Goal: Transaction & Acquisition: Purchase product/service

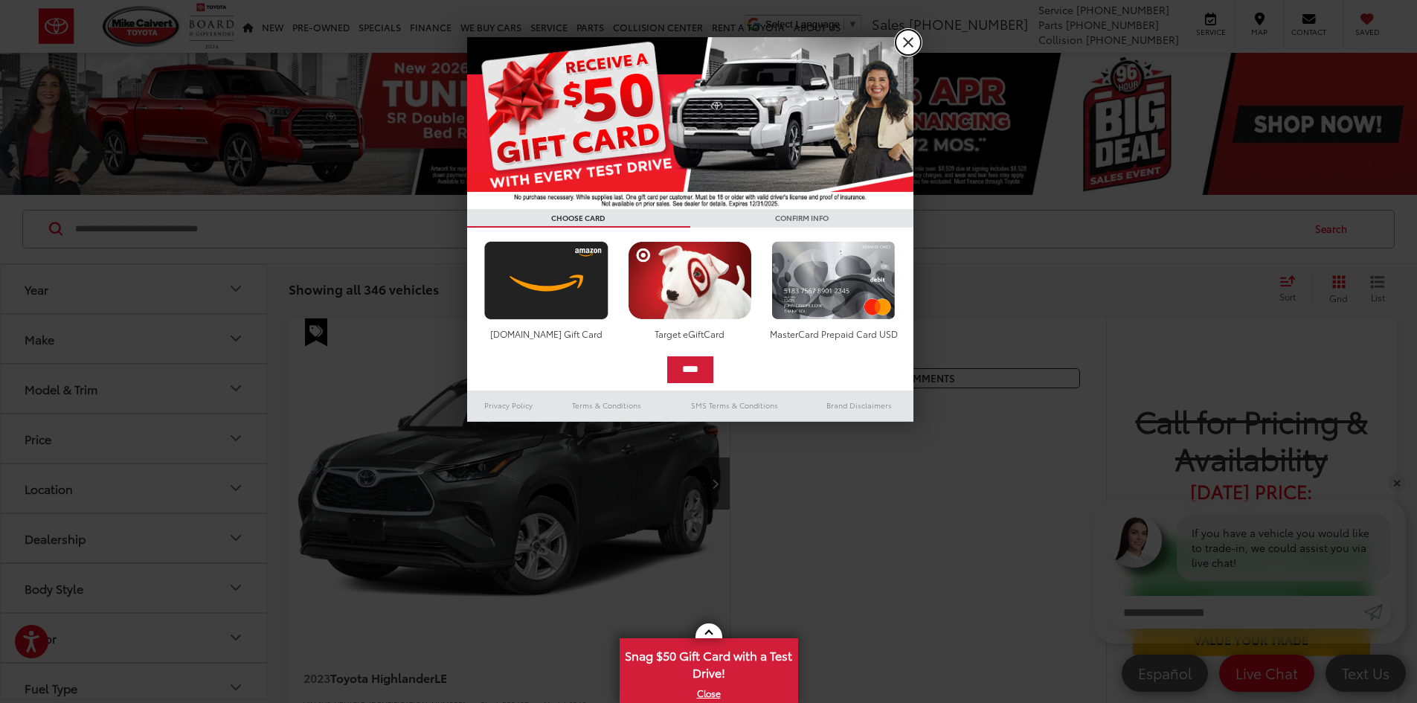
click at [908, 45] on link "X" at bounding box center [908, 42] width 25 height 25
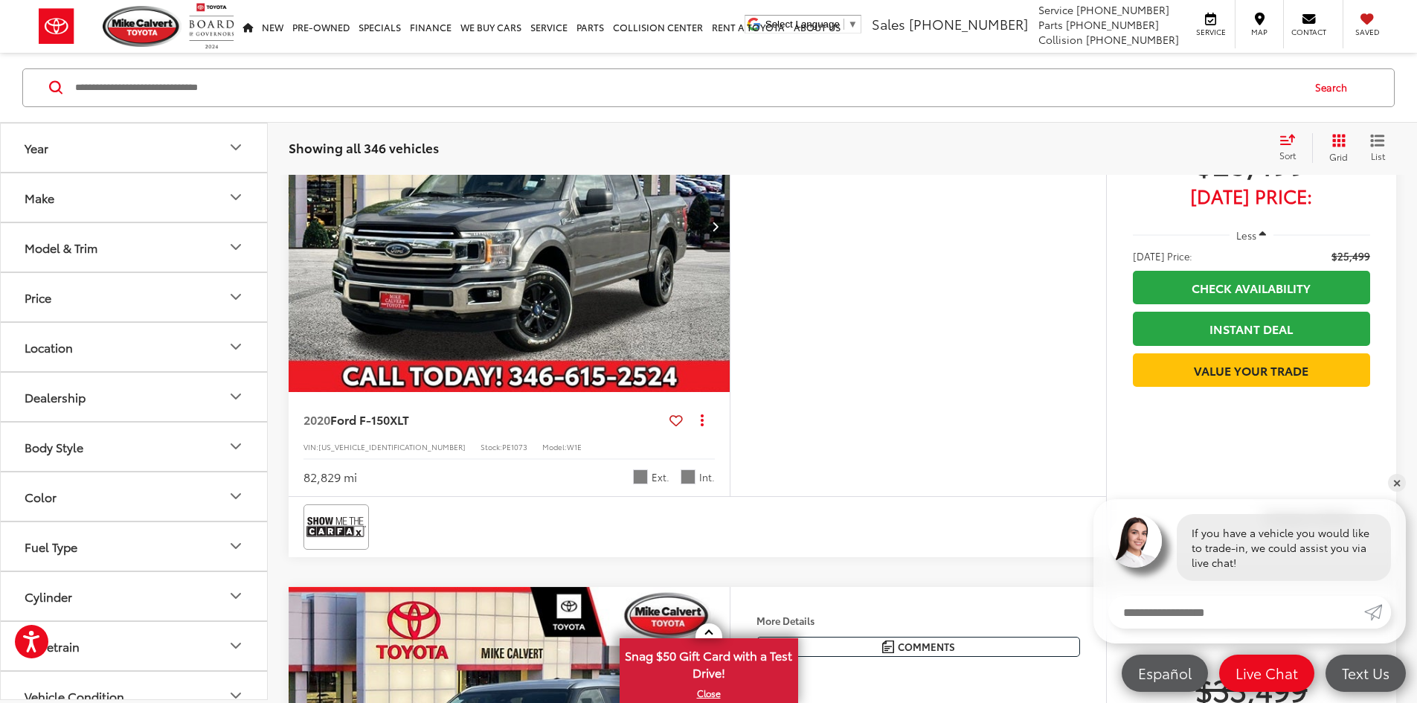
scroll to position [1339, 0]
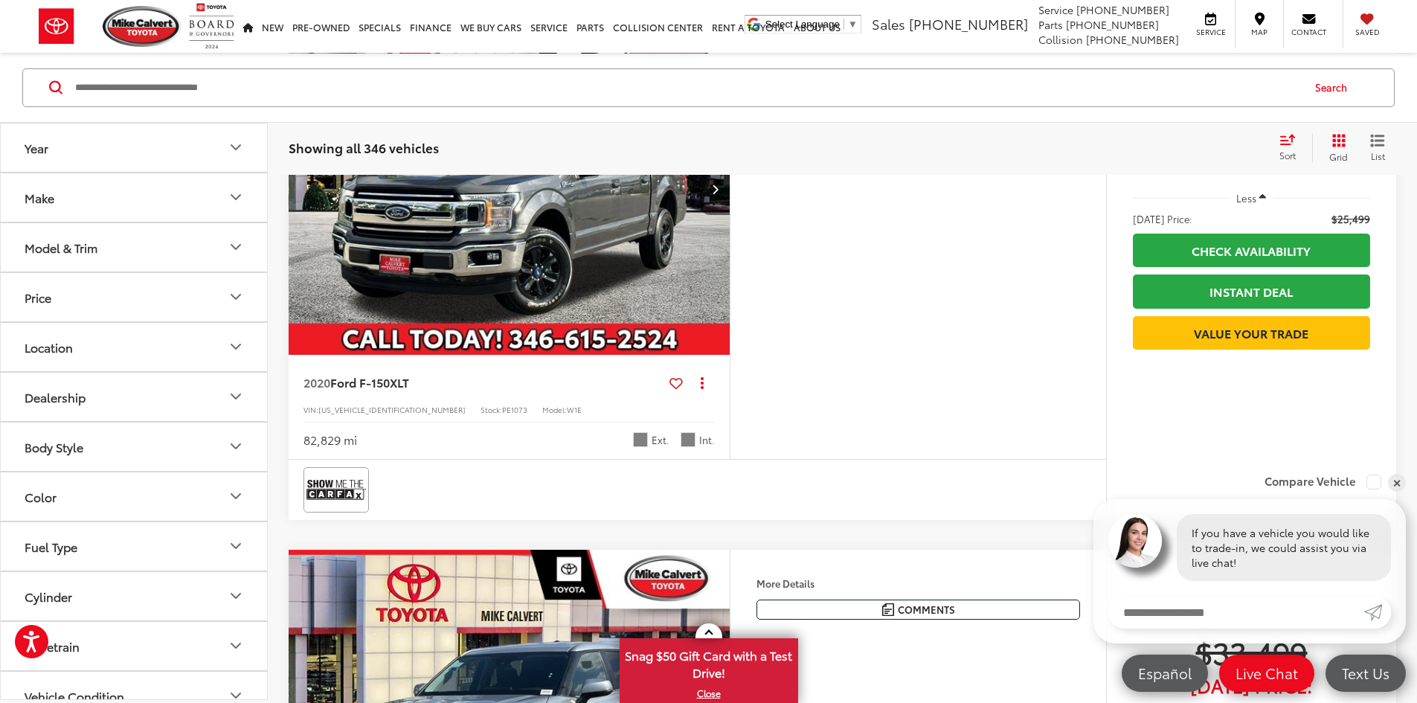
click at [126, 194] on button "Make" at bounding box center [135, 197] width 268 height 48
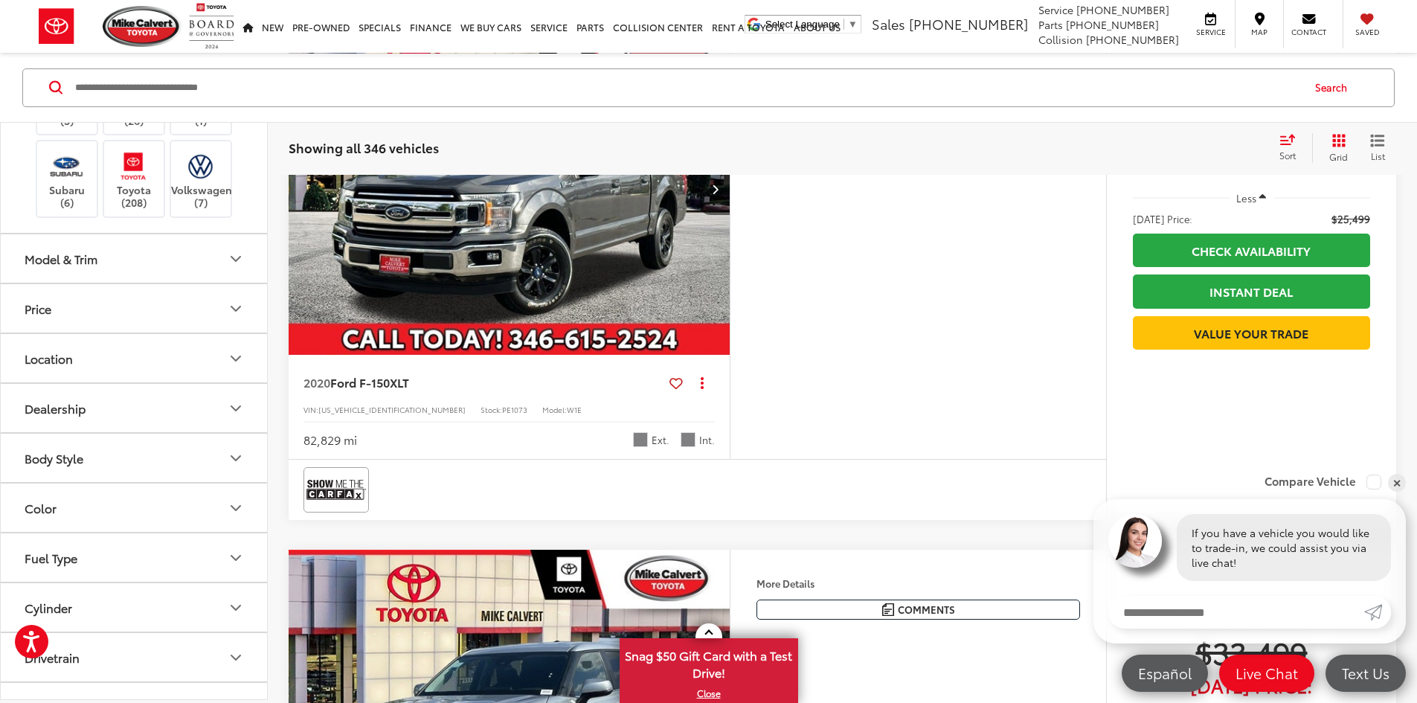
scroll to position [446, 0]
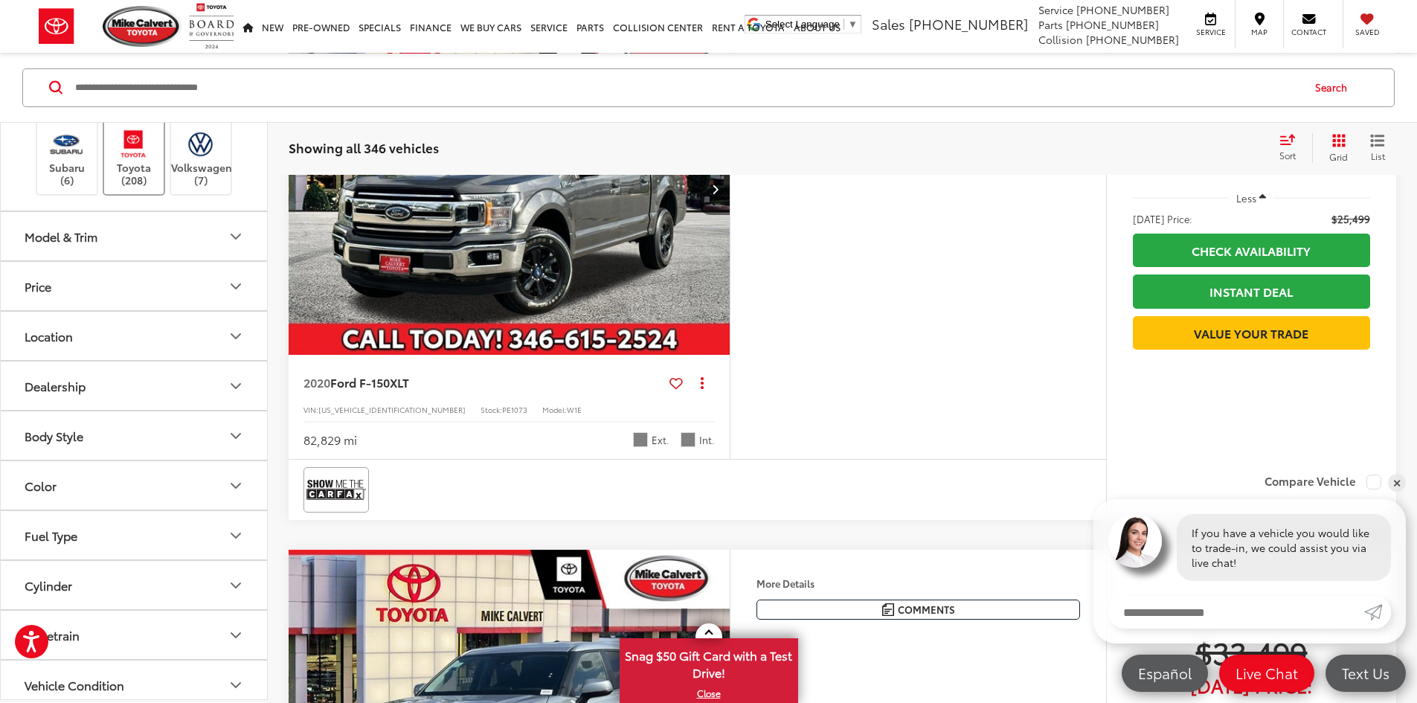
click at [129, 186] on label "Toyota (208)" at bounding box center [134, 156] width 60 height 60
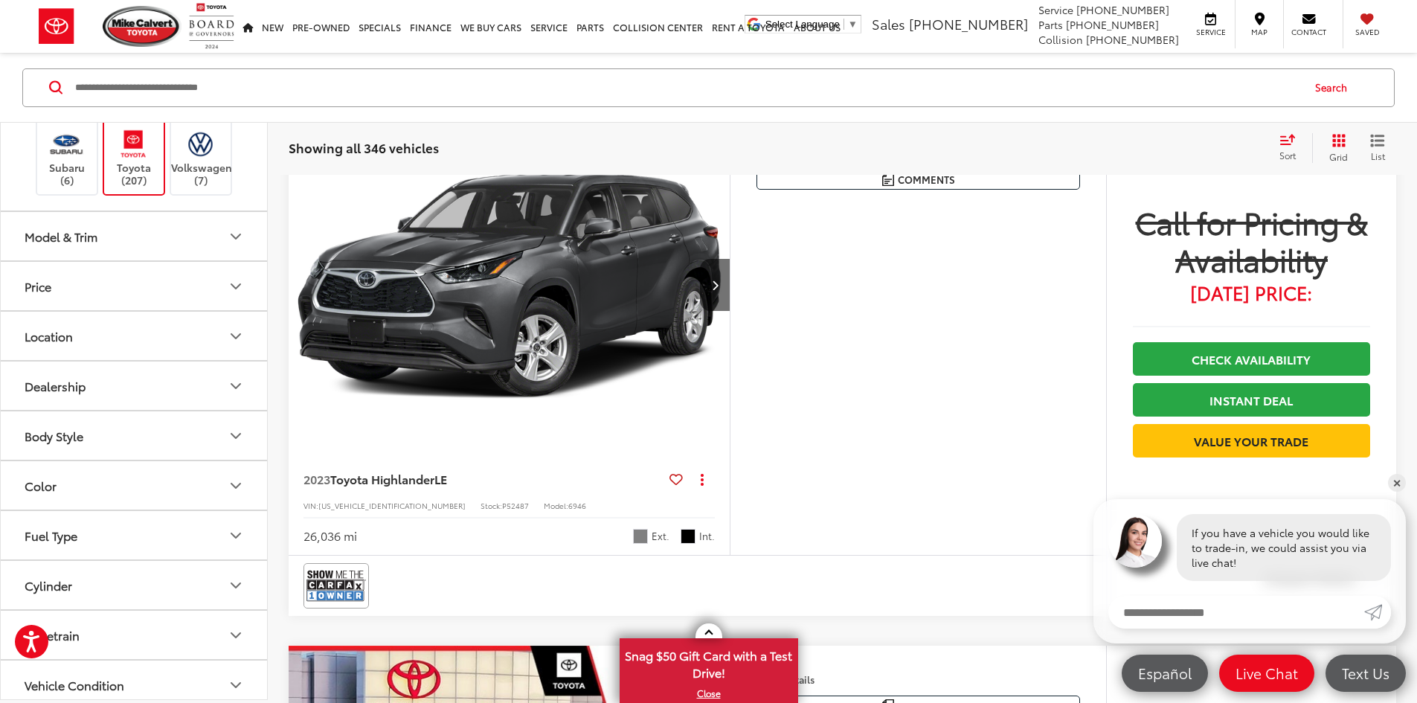
click at [161, 260] on button "Model & Trim" at bounding box center [135, 236] width 268 height 48
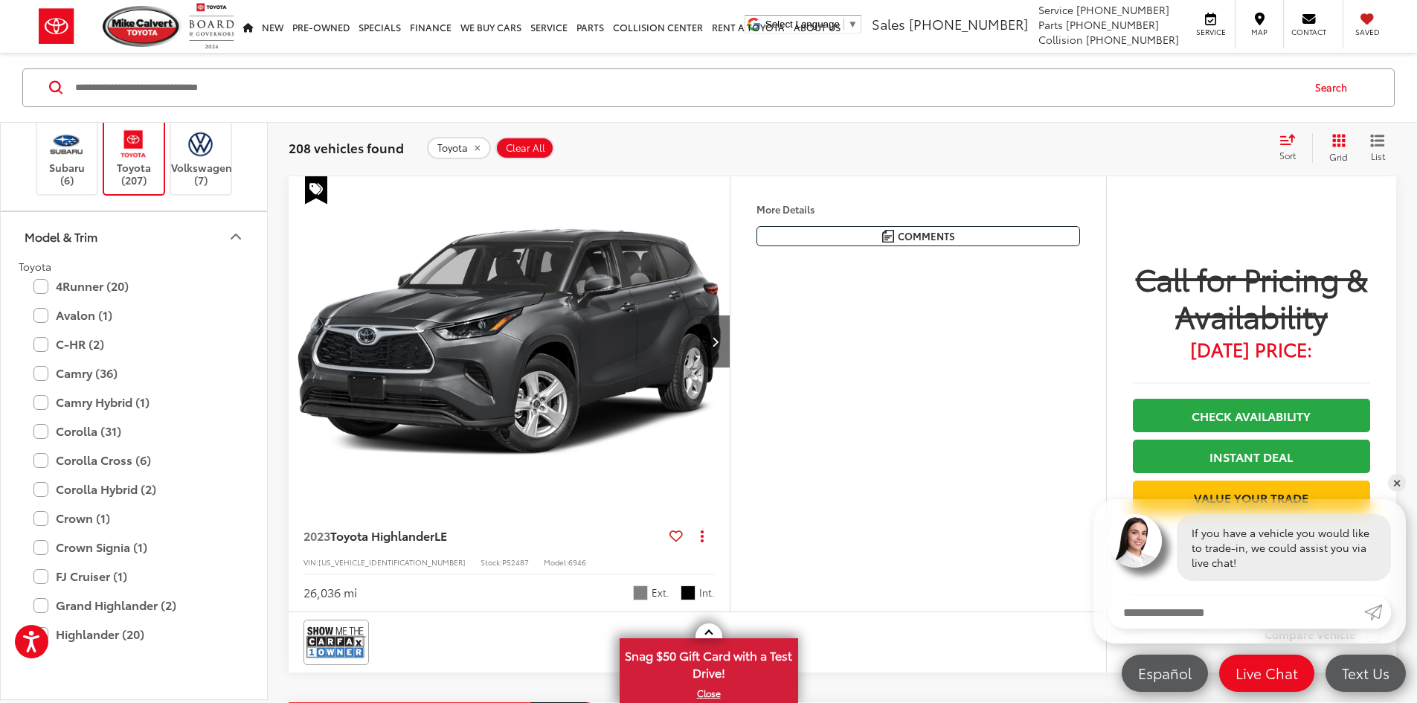
scroll to position [669, 0]
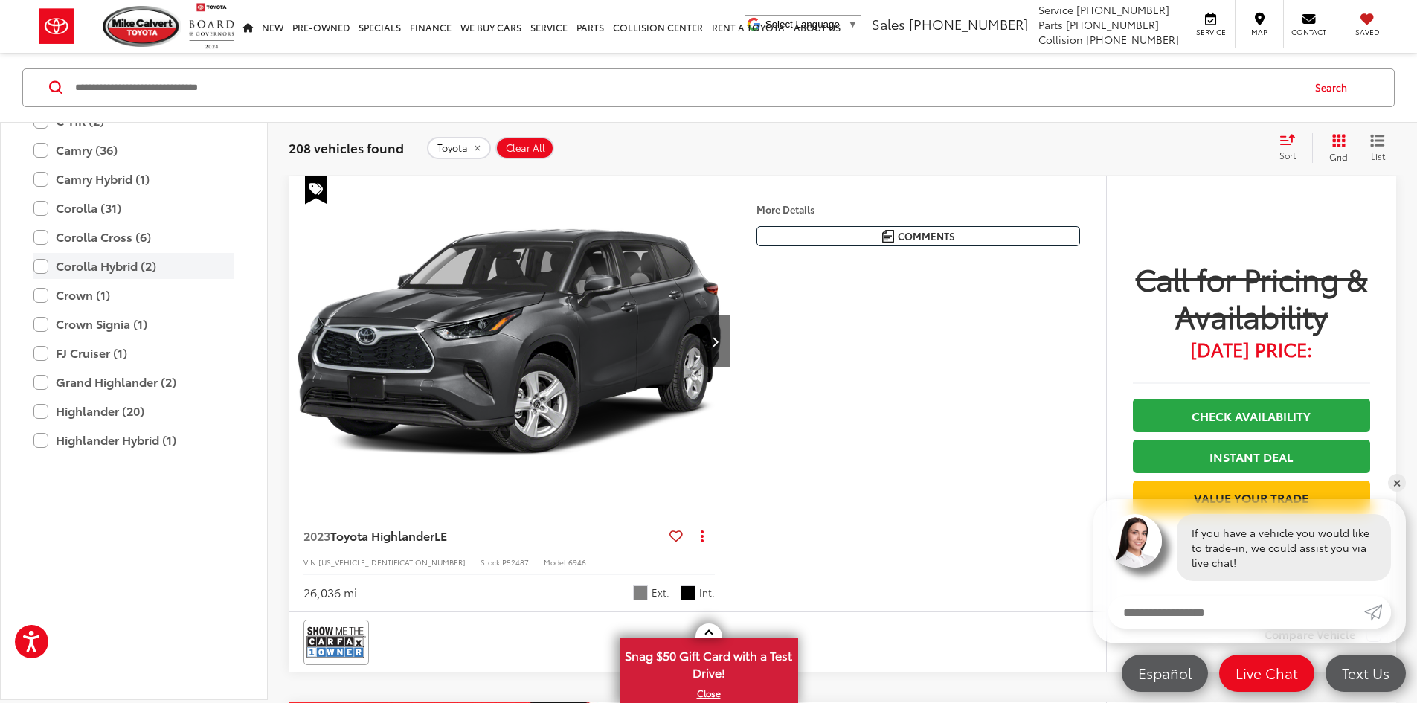
click at [100, 279] on label "Corolla Hybrid (2)" at bounding box center [133, 266] width 201 height 26
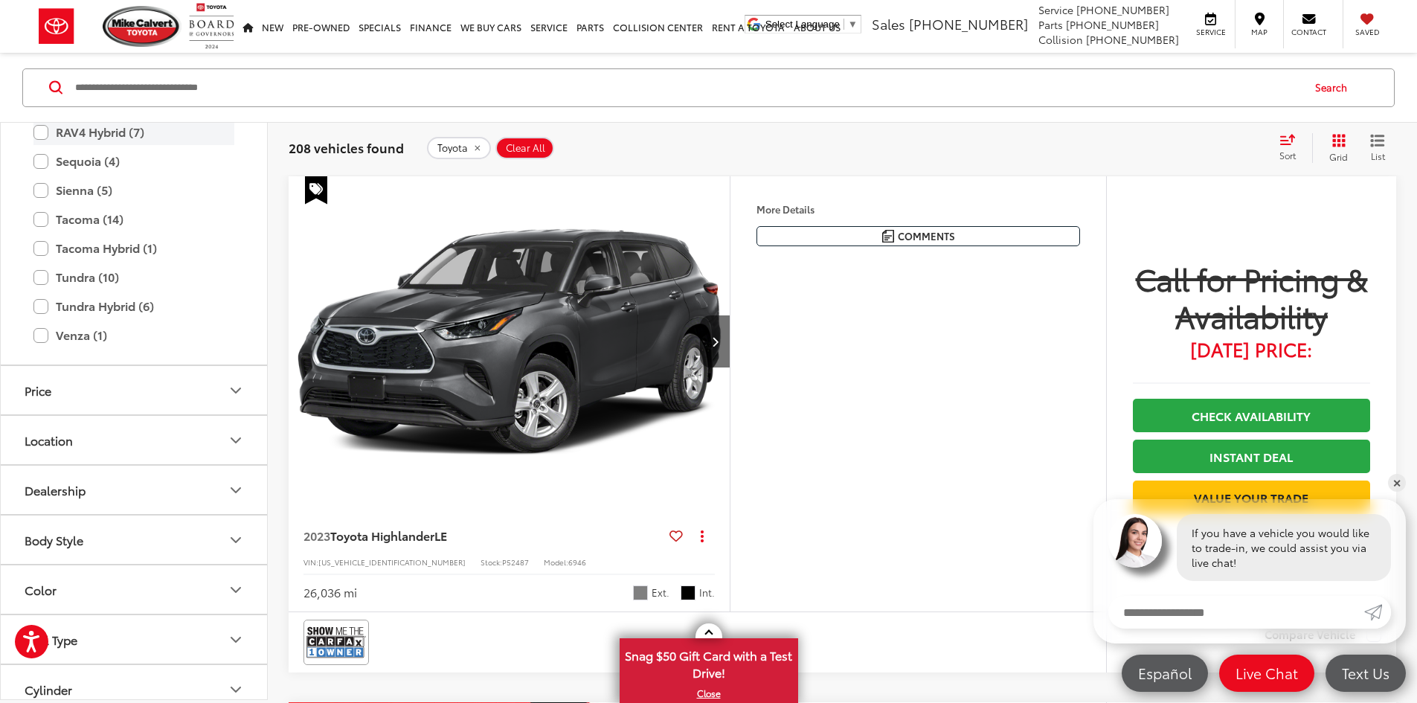
scroll to position [1116, 0]
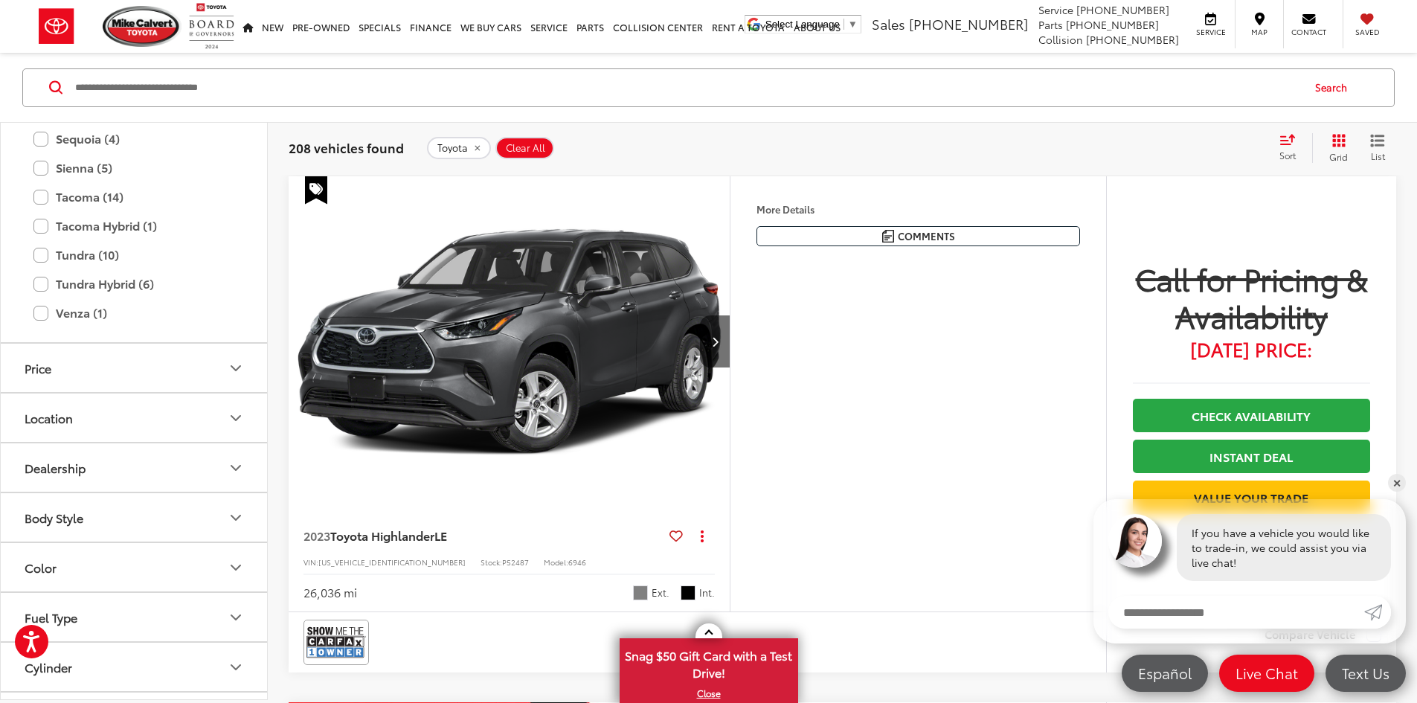
click at [44, 123] on label "RAV4 Hybrid (7)" at bounding box center [133, 110] width 201 height 26
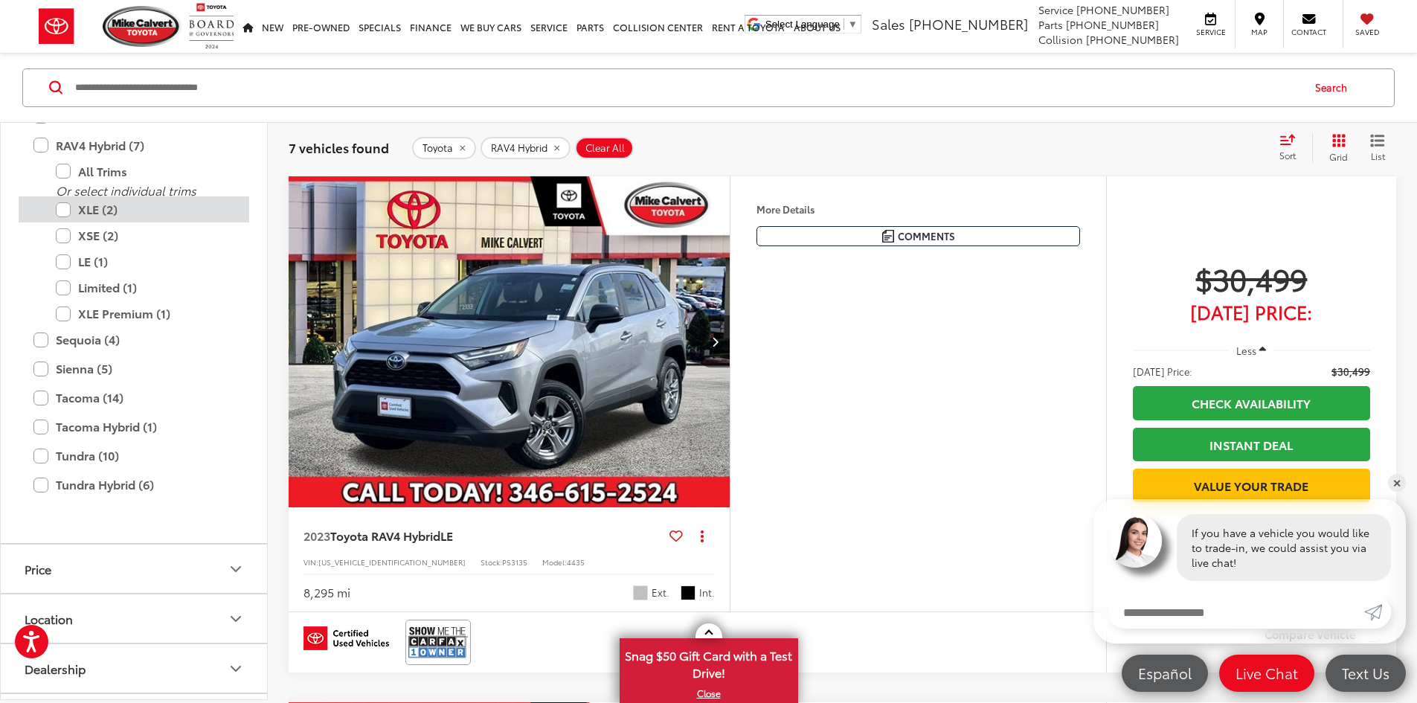
click at [64, 222] on label "XLE (2)" at bounding box center [145, 209] width 179 height 26
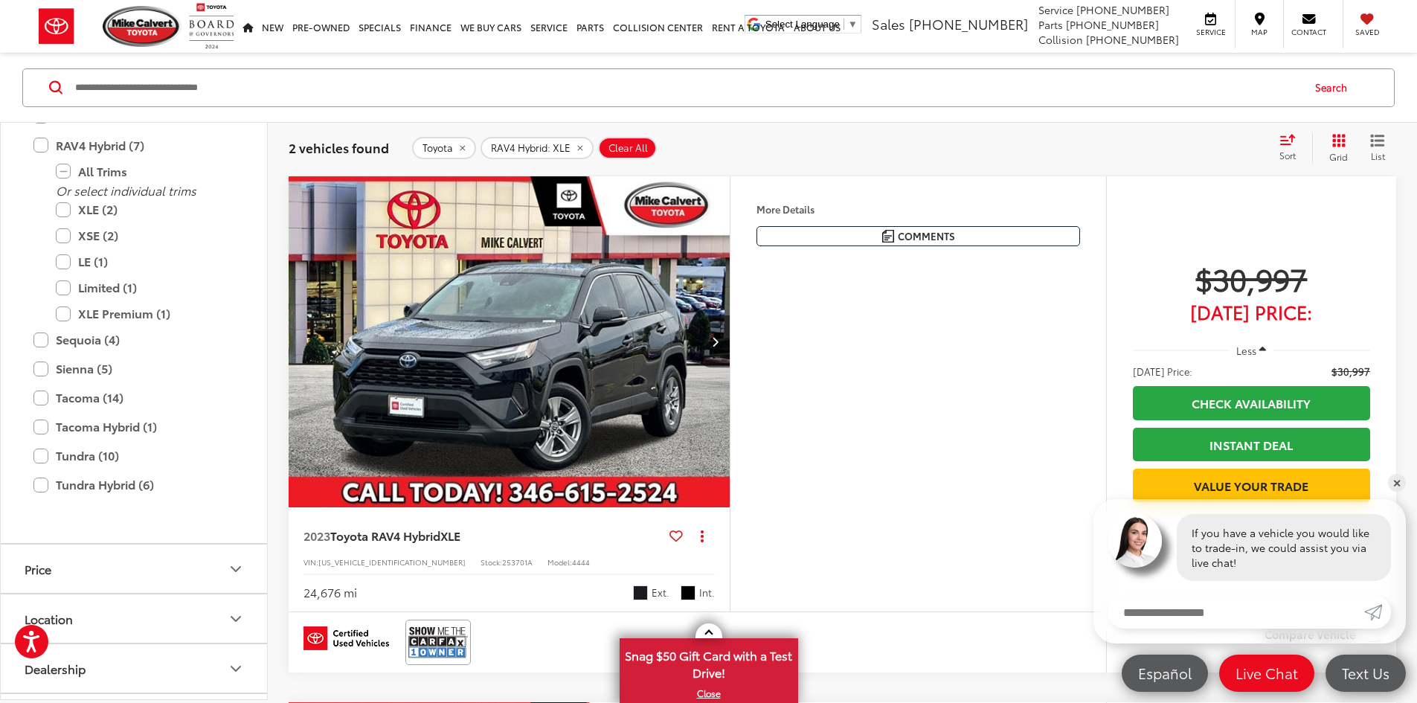
scroll to position [811, 0]
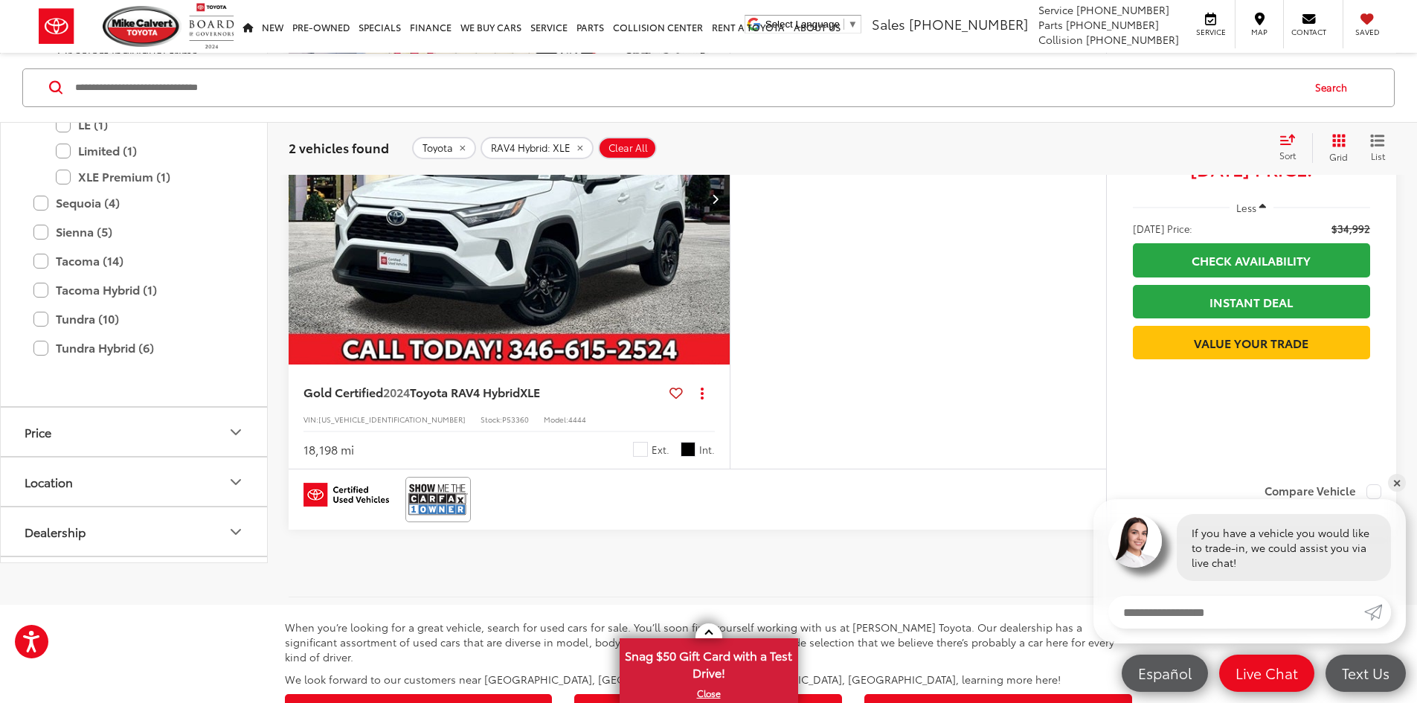
click at [63, 112] on label "XSE (2)" at bounding box center [145, 99] width 179 height 26
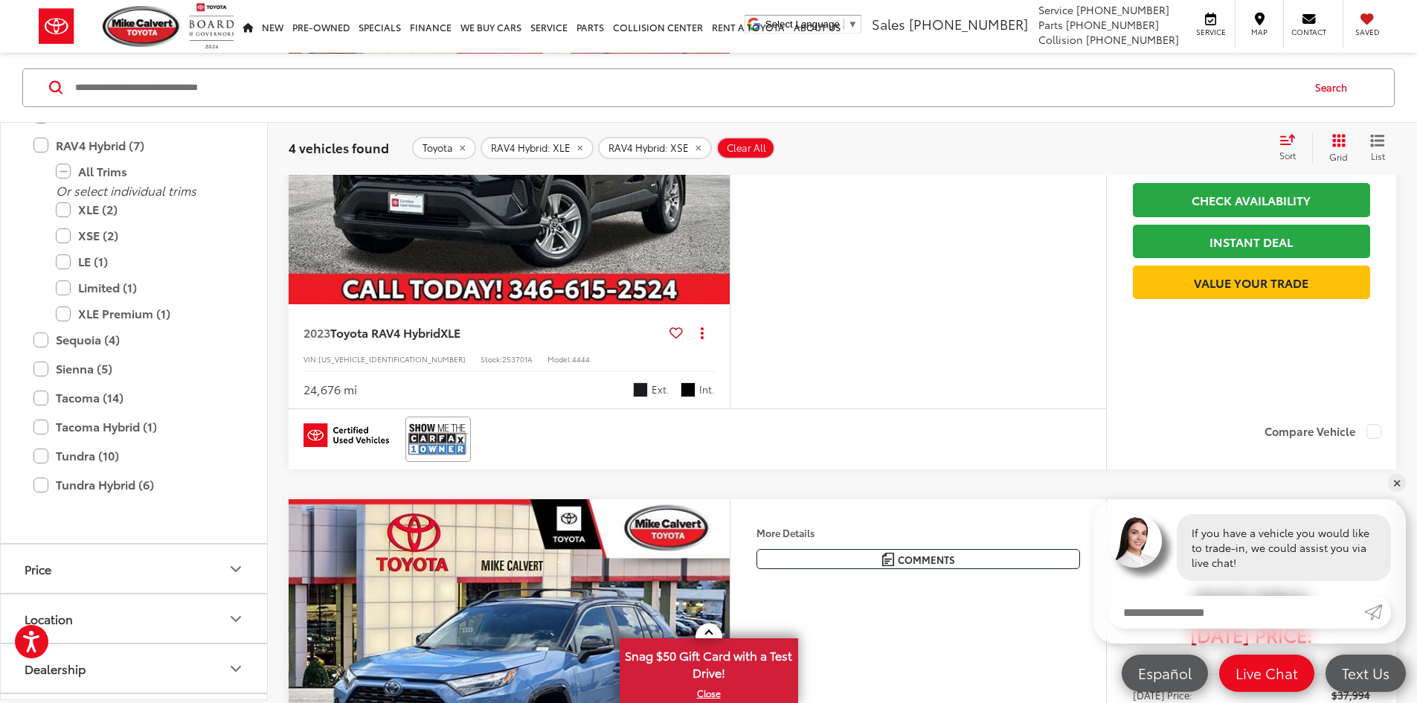
scroll to position [365, 0]
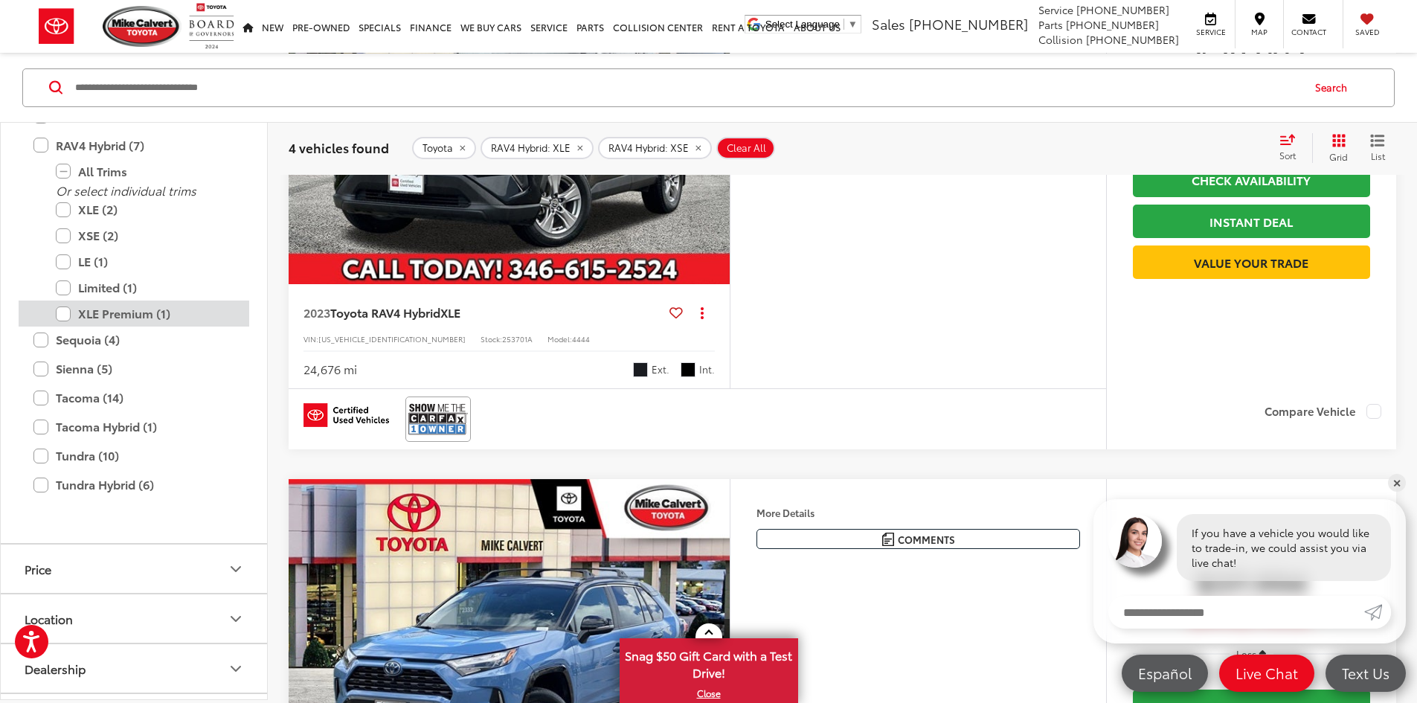
click at [59, 327] on label "XLE Premium (1)" at bounding box center [145, 313] width 179 height 26
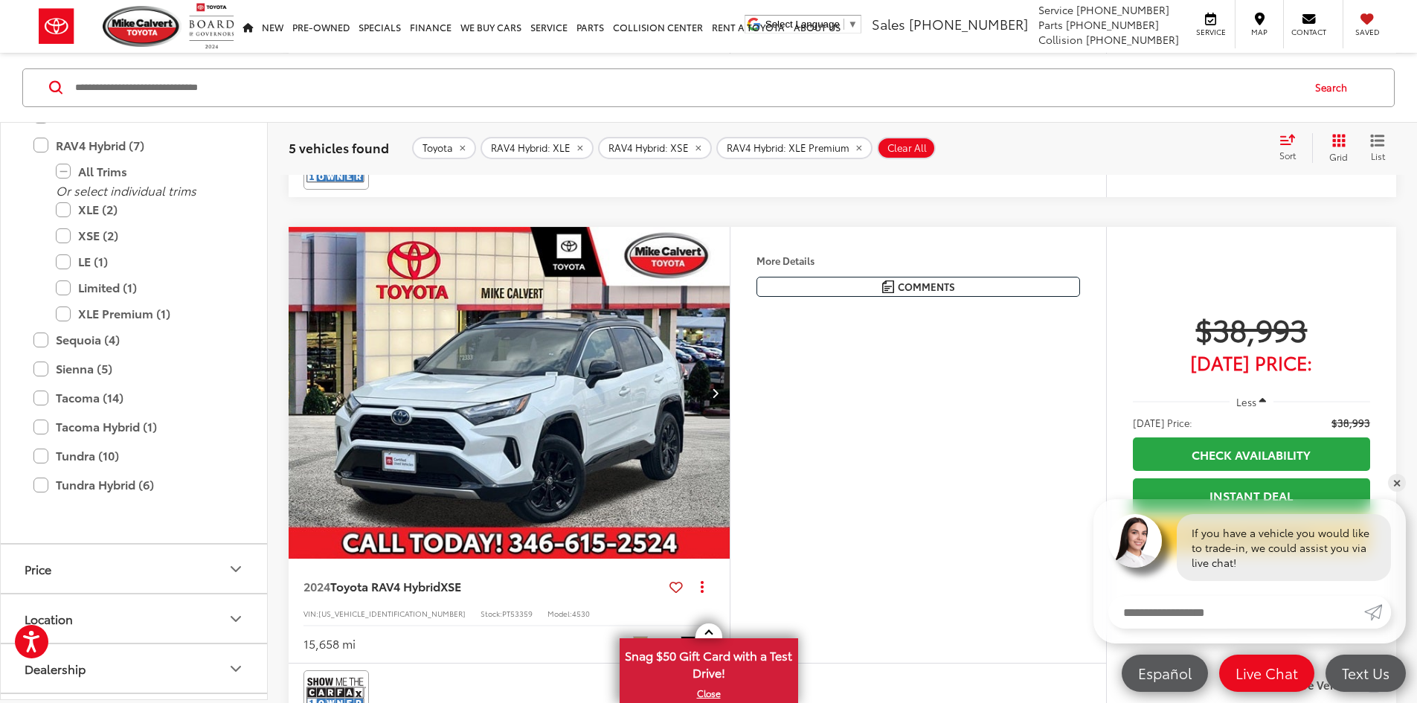
scroll to position [811, 0]
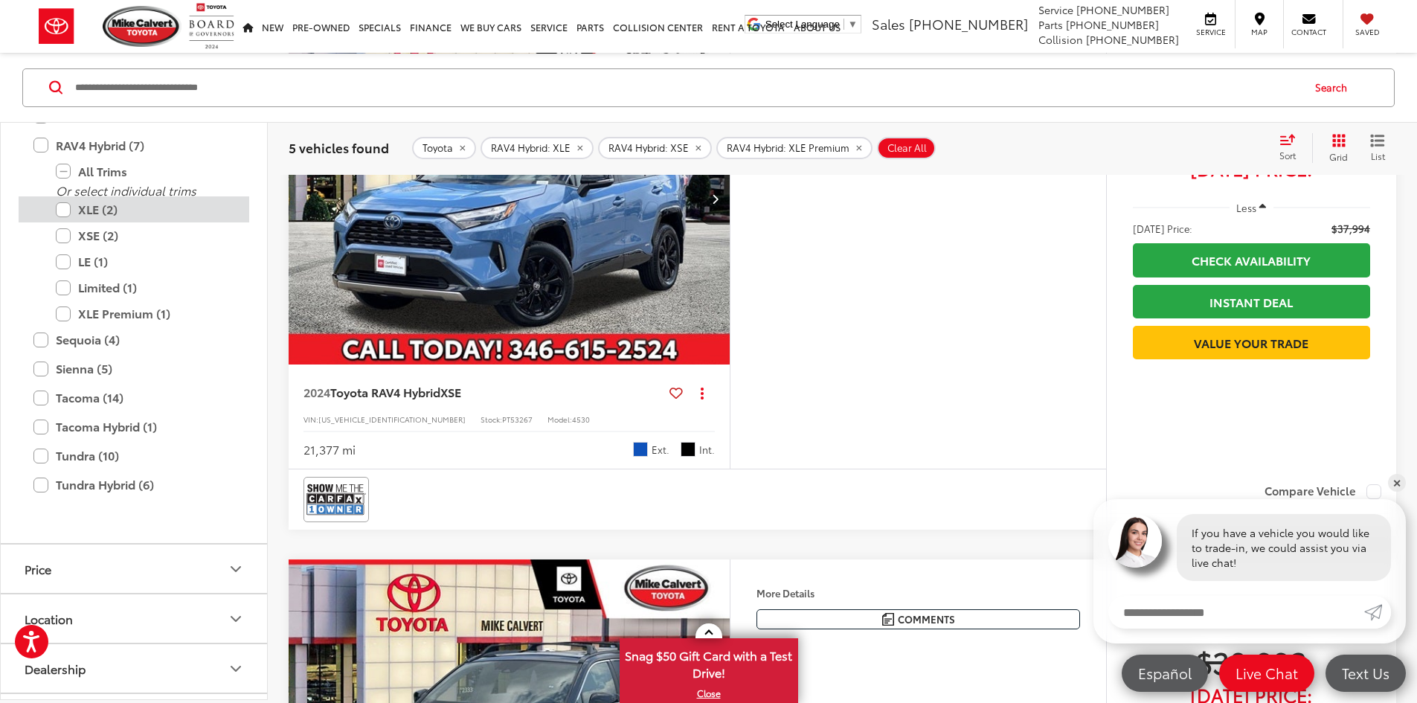
click at [65, 222] on label "XLE (2)" at bounding box center [145, 209] width 179 height 26
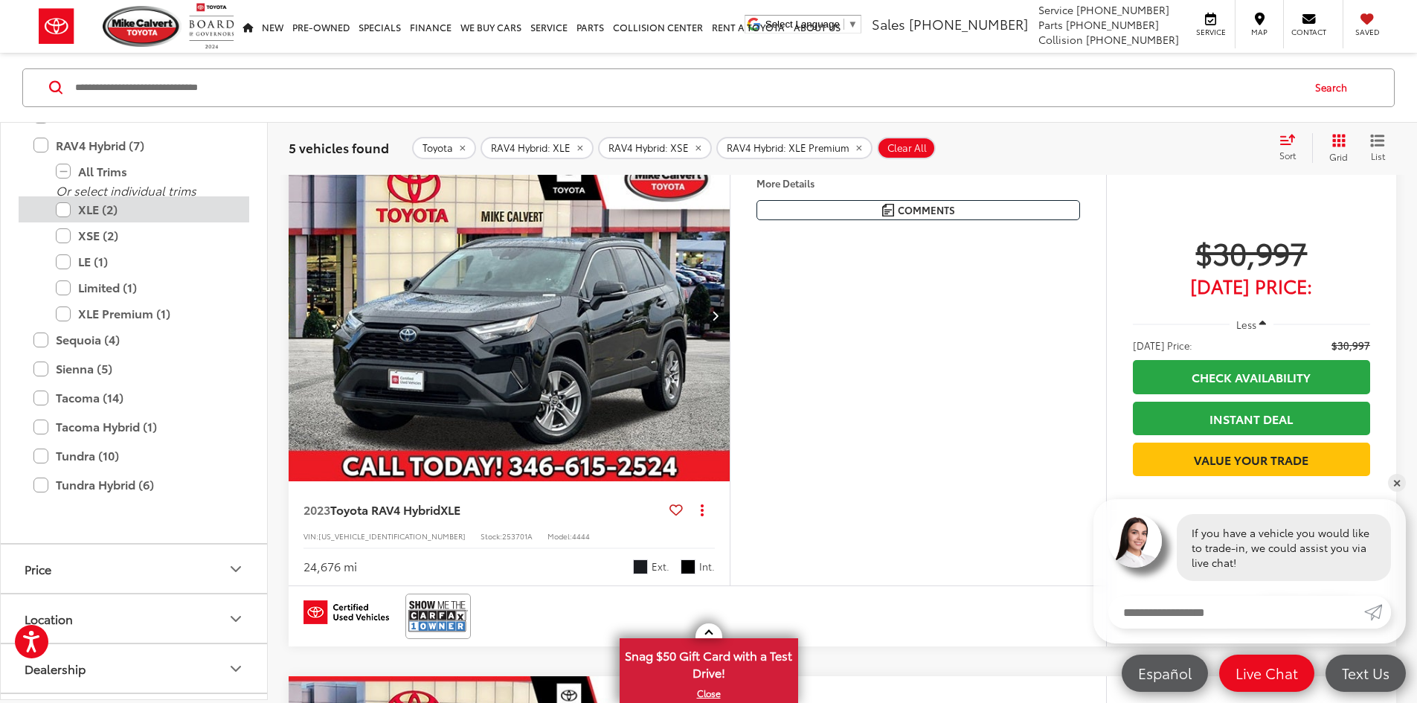
scroll to position [142, 0]
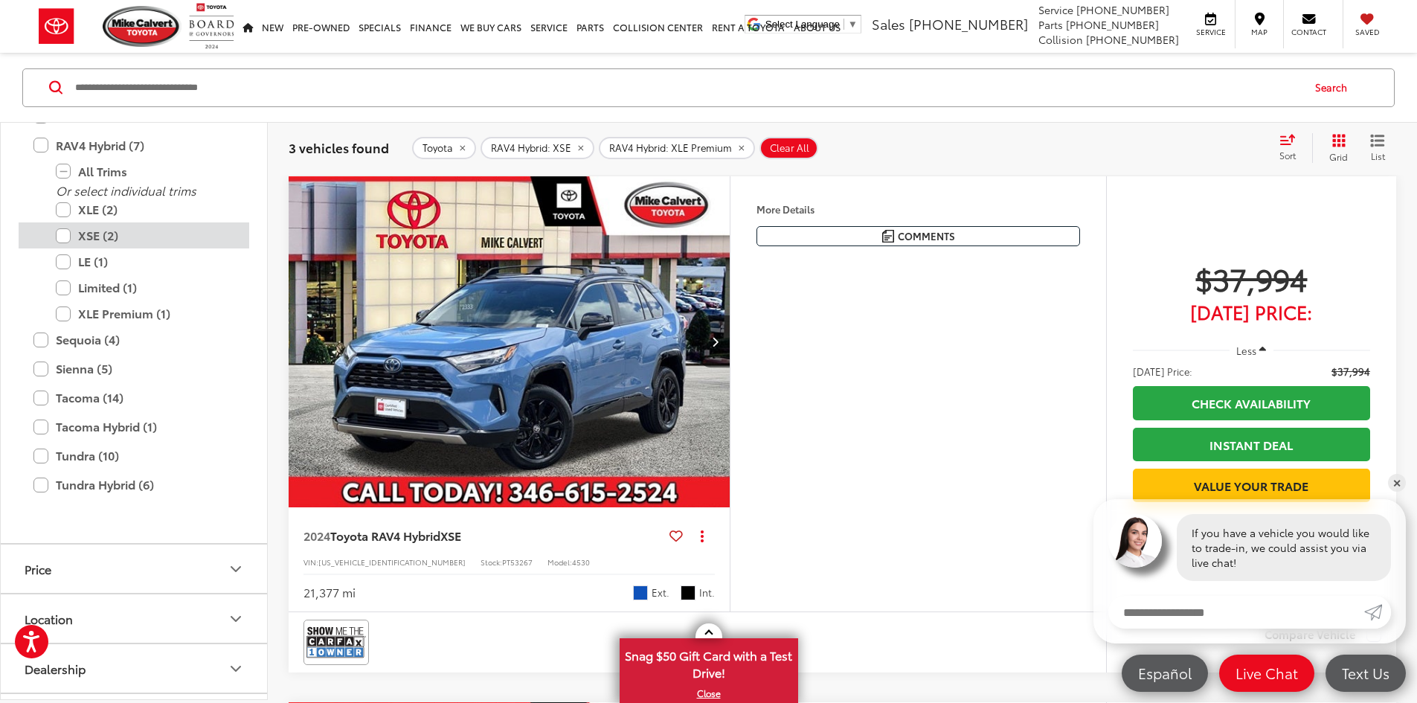
click at [60, 248] on label "XSE (2)" at bounding box center [145, 235] width 179 height 26
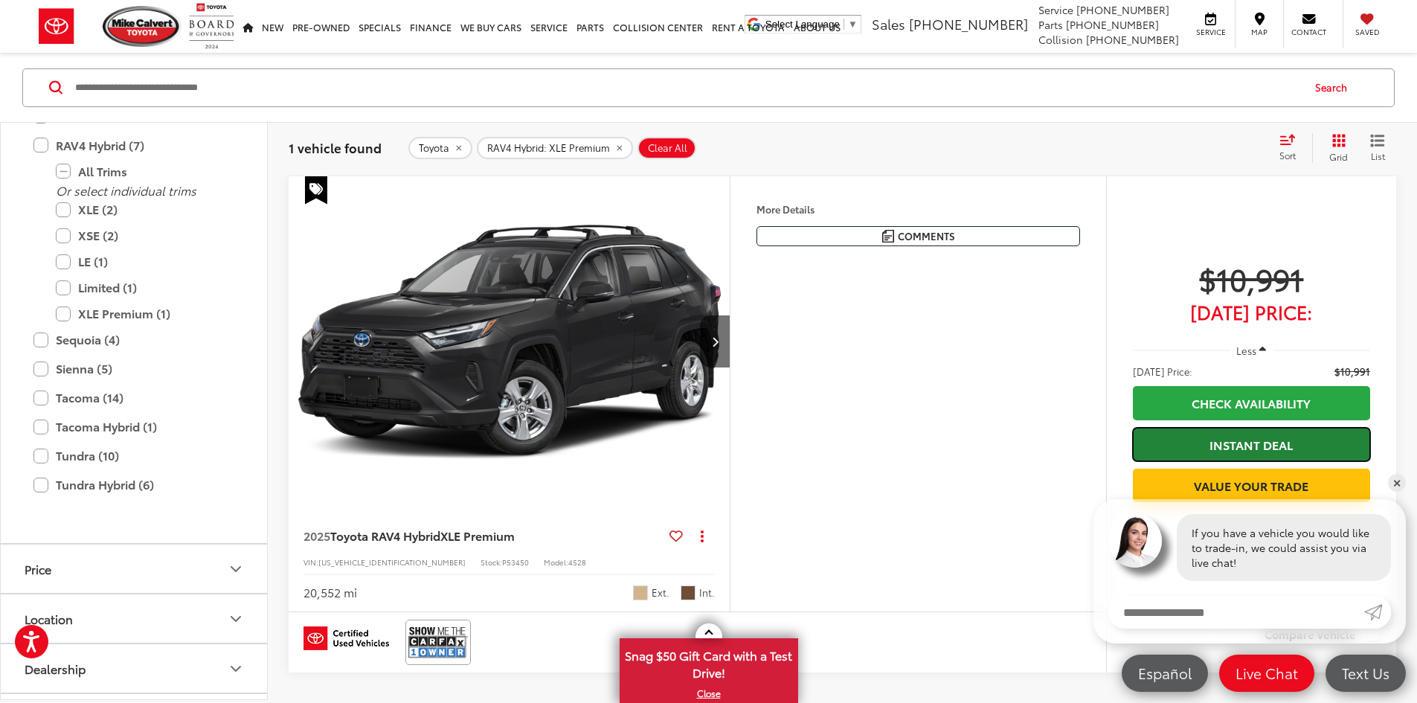
click at [1216, 446] on link "Instant Deal" at bounding box center [1251, 444] width 237 height 33
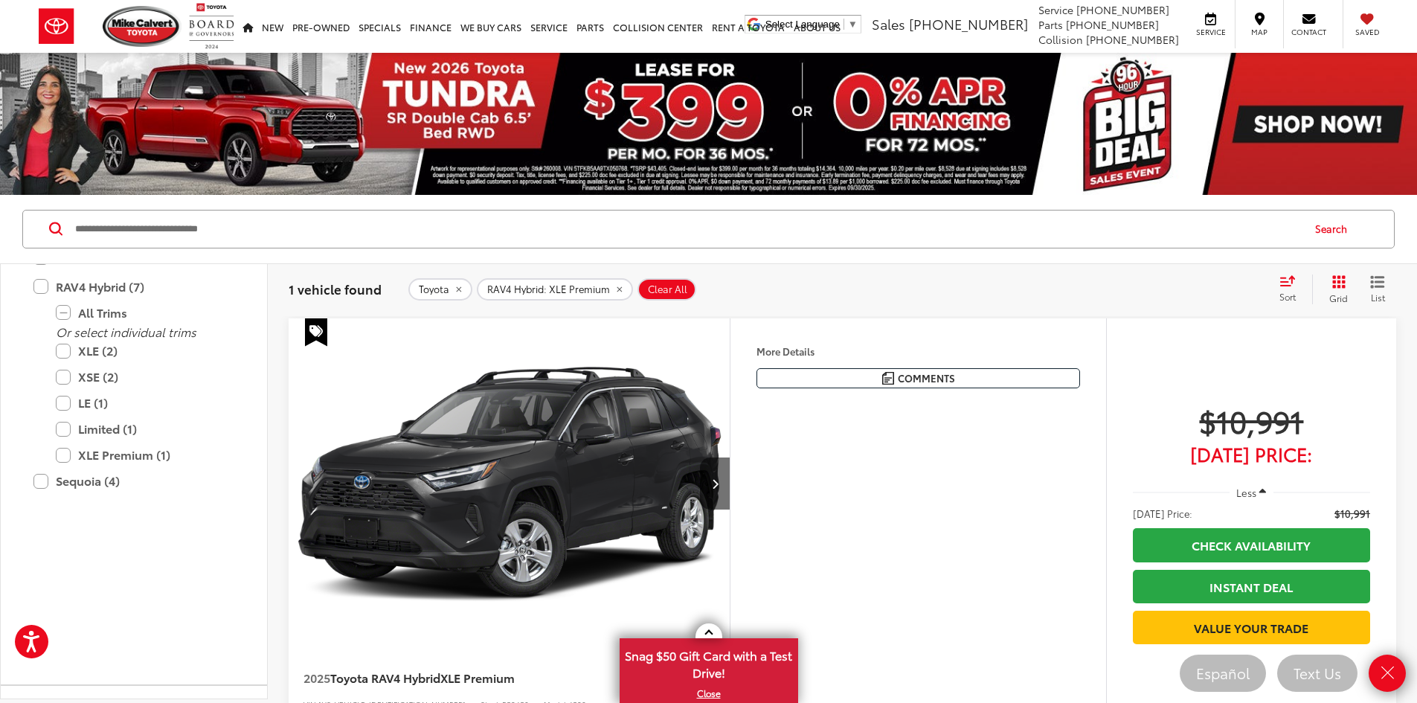
click at [1006, 608] on div "Features Bluetooth® Remote Start 4WD/AWD Keyless Entry Keyless Ignition System …" at bounding box center [918, 536] width 376 height 436
click at [1382, 667] on icon "Close" at bounding box center [1387, 673] width 21 height 21
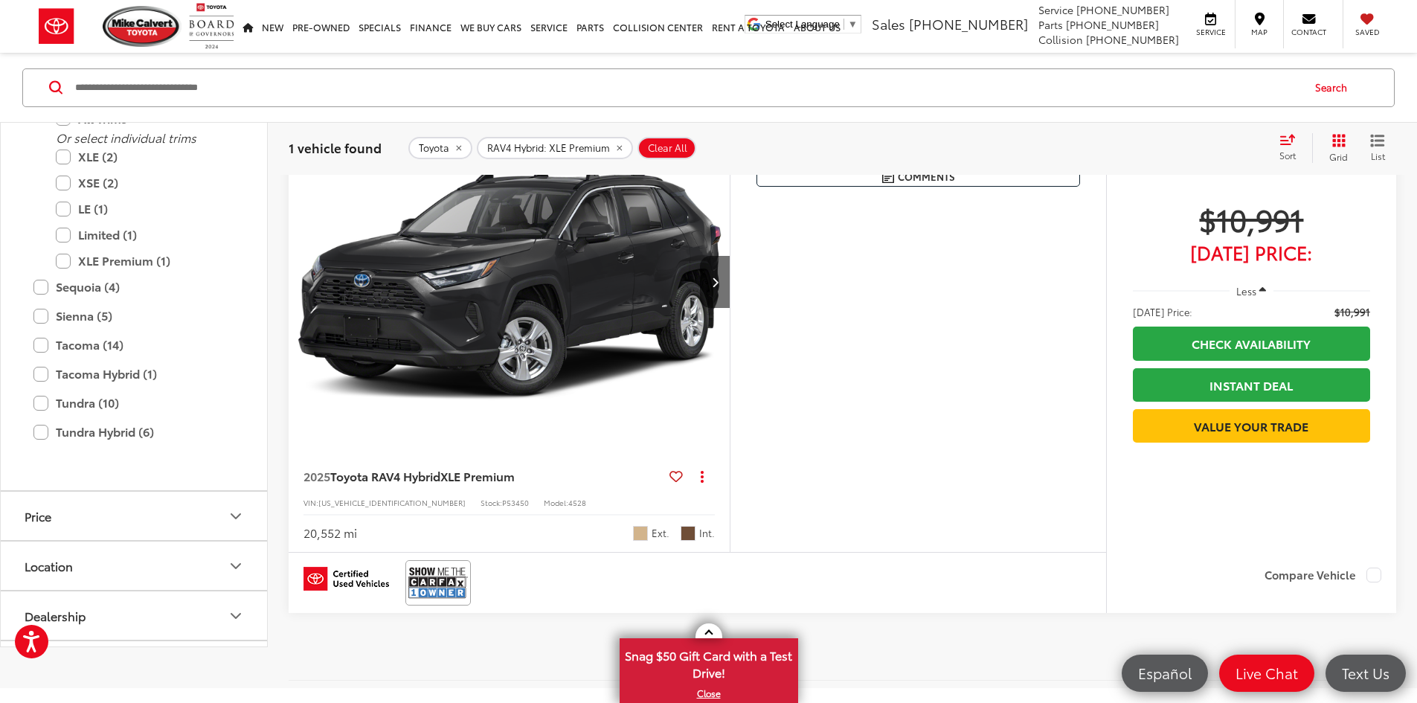
scroll to position [223, 0]
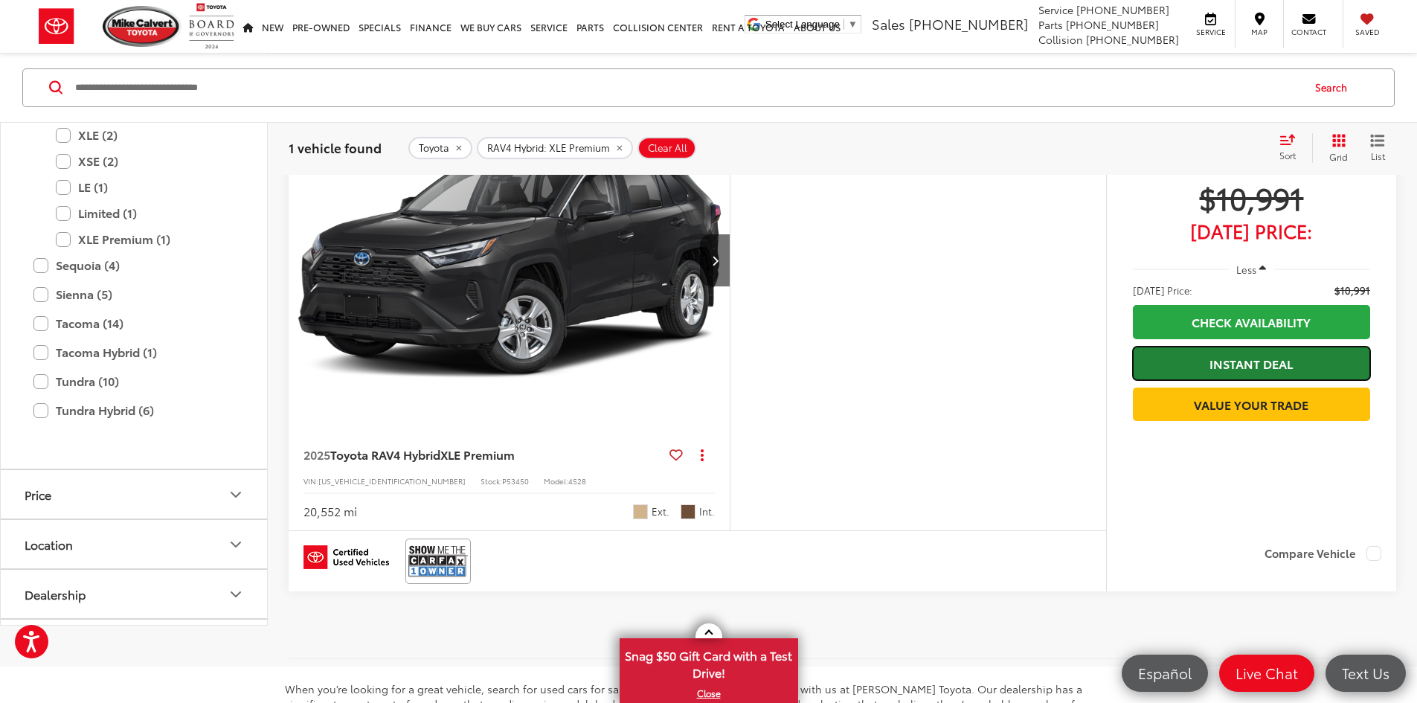
click at [1255, 360] on link "Instant Deal" at bounding box center [1251, 363] width 237 height 33
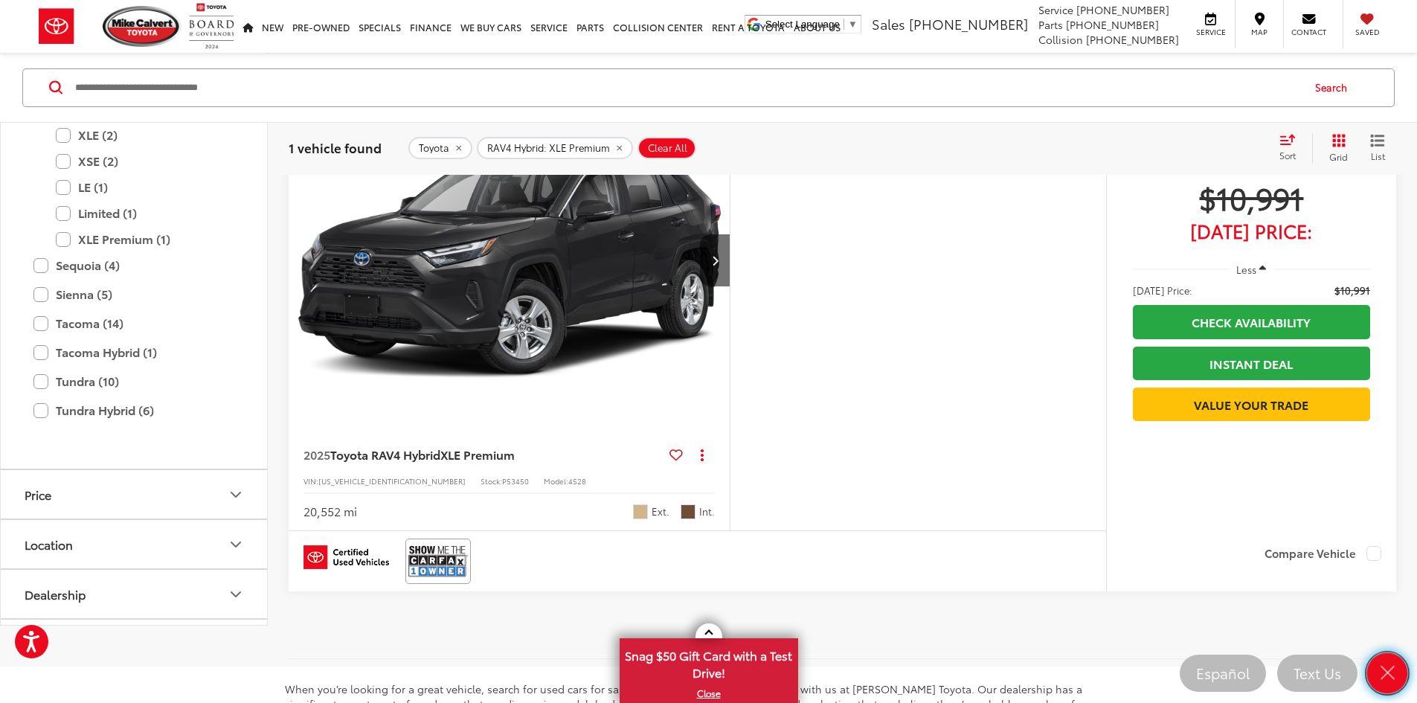
click at [1383, 666] on icon "Close" at bounding box center [1387, 673] width 21 height 21
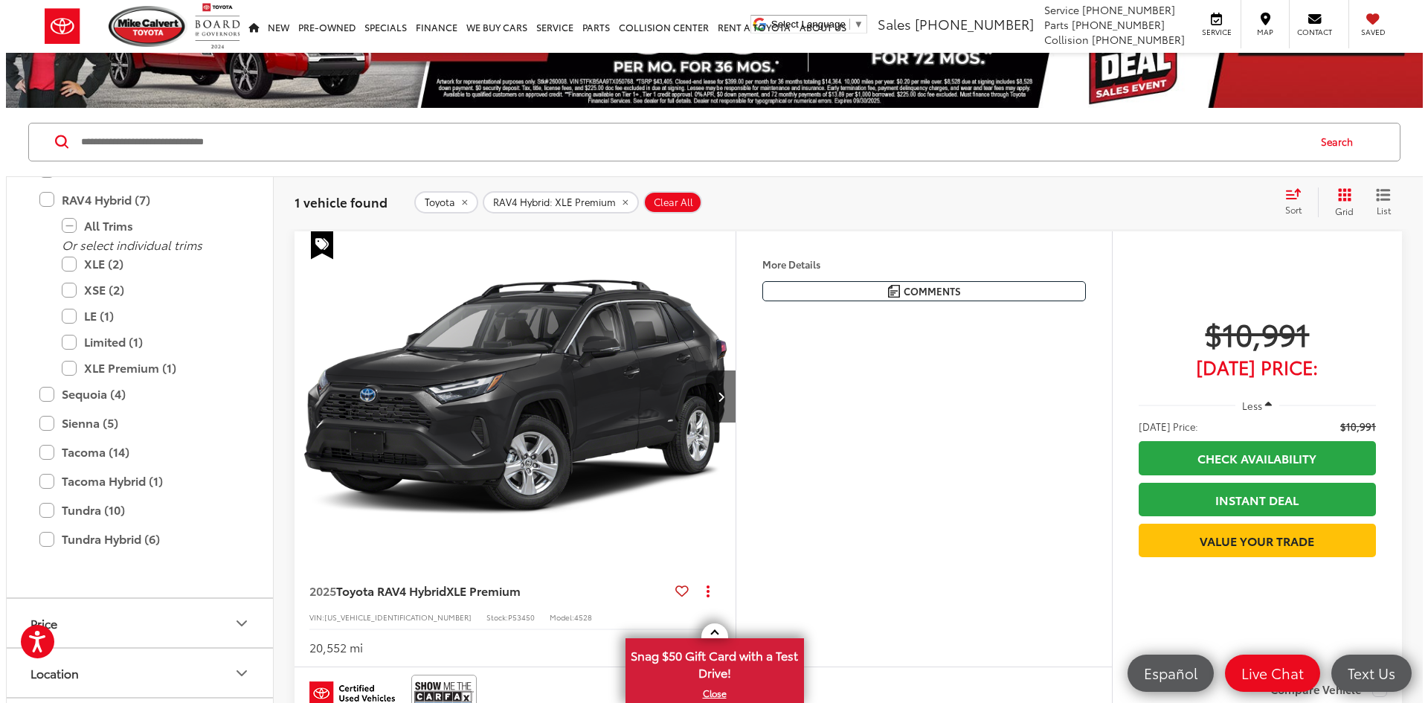
scroll to position [0, 0]
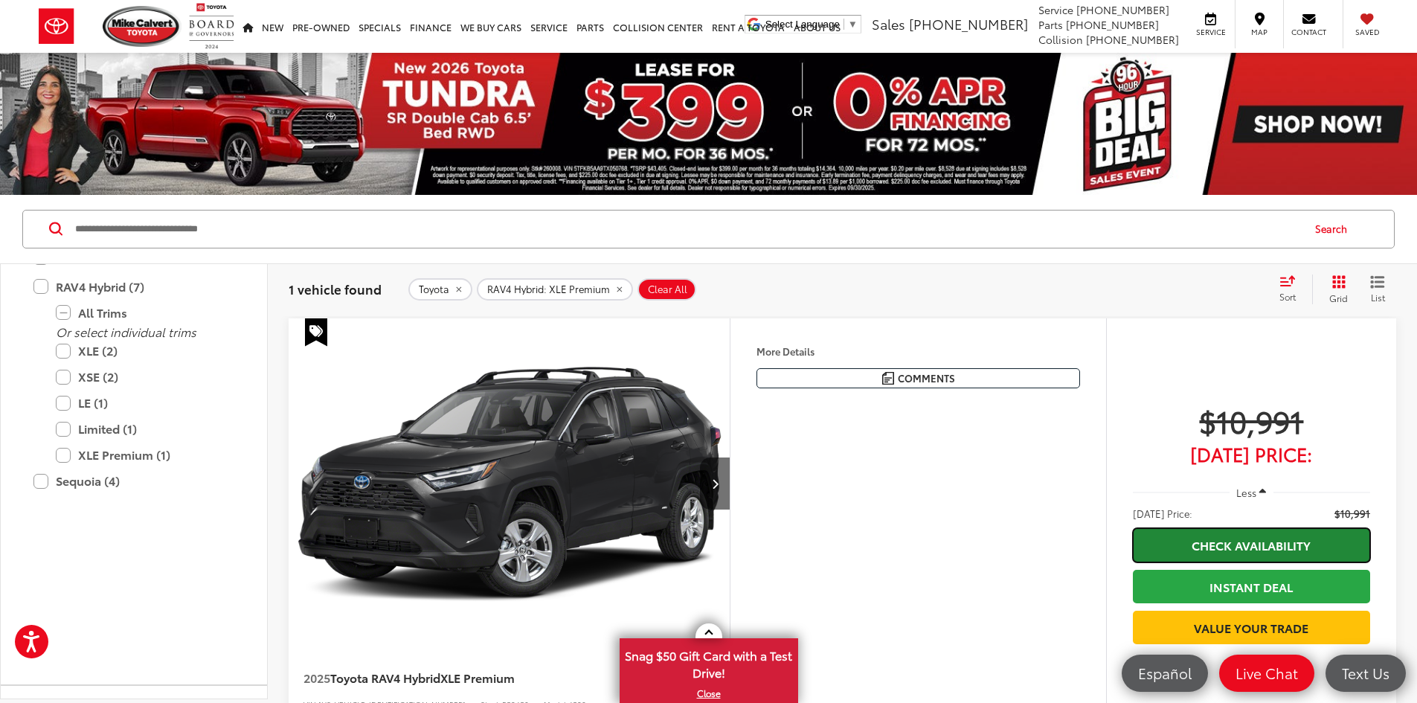
click at [1218, 550] on link "Check Availability" at bounding box center [1251, 544] width 237 height 33
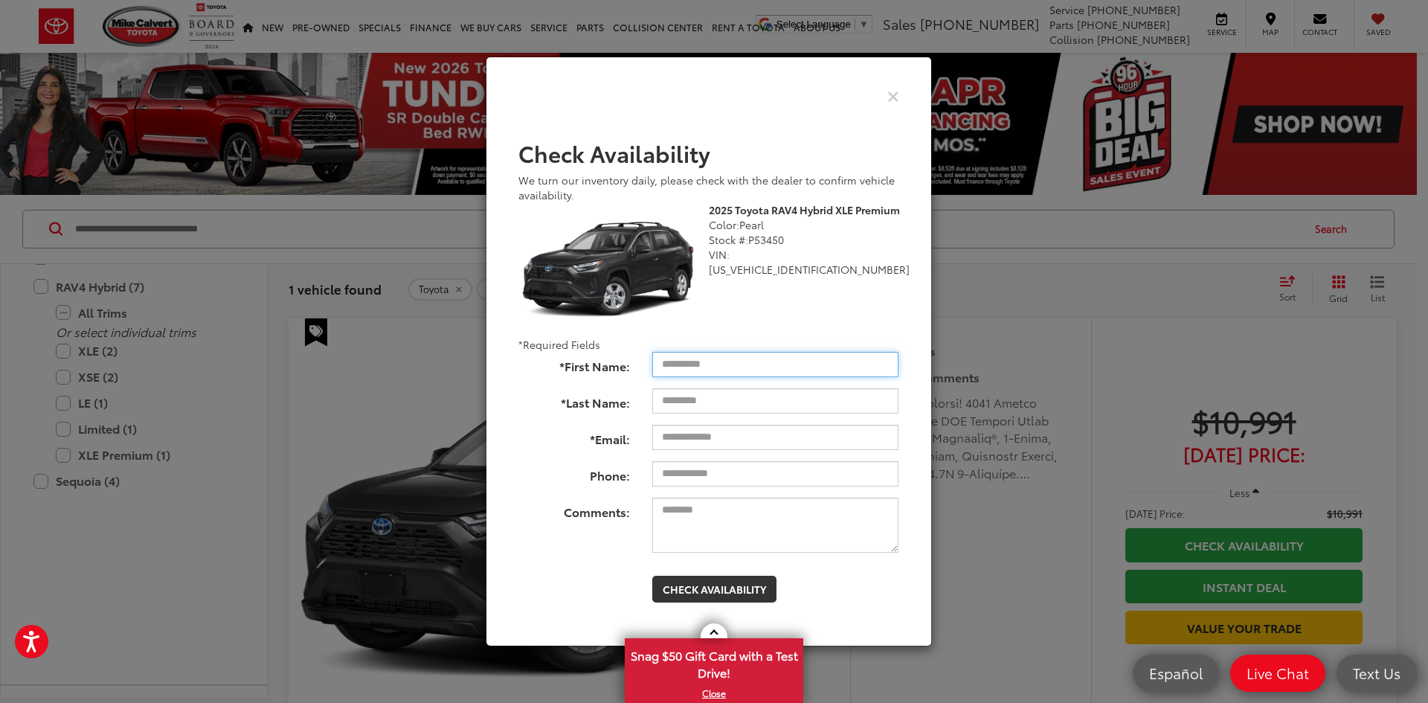
click at [768, 358] on input "*First Name:" at bounding box center [775, 364] width 246 height 25
type input "*********"
drag, startPoint x: 772, startPoint y: 377, endPoint x: 757, endPoint y: 394, distance: 22.7
click at [757, 394] on input "*Last Name:" at bounding box center [775, 400] width 246 height 25
type input "*******"
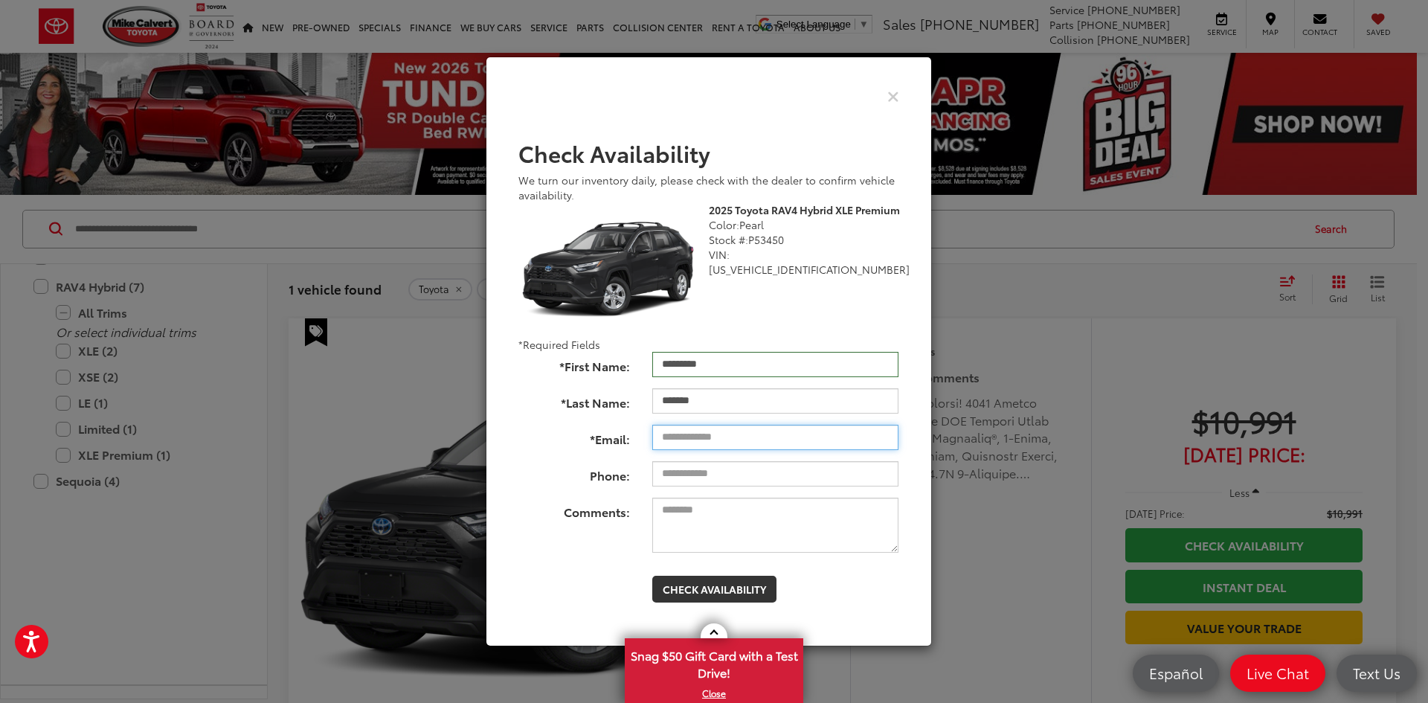
click at [738, 439] on input "*Email:" at bounding box center [775, 437] width 246 height 25
type input "**********"
click at [733, 582] on button "Check Availability" at bounding box center [714, 589] width 124 height 27
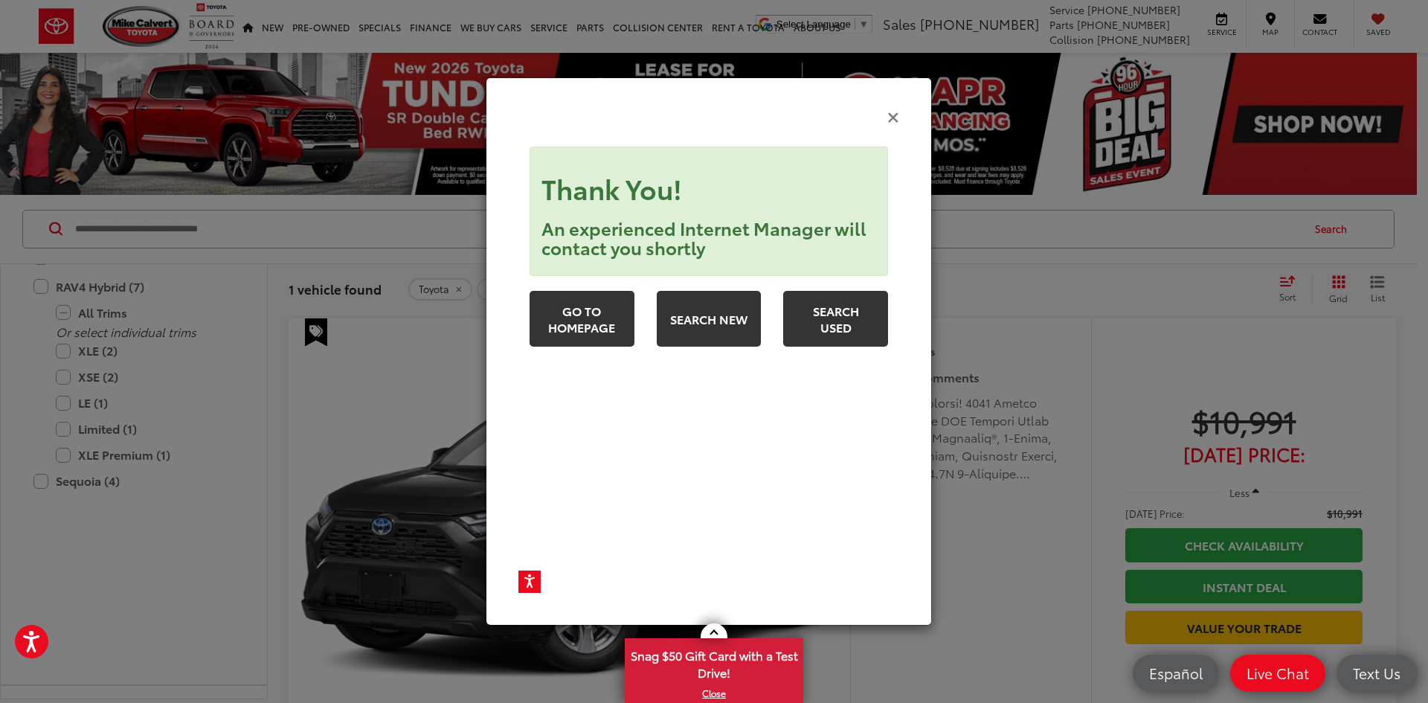
click at [893, 115] on icon "Close" at bounding box center [893, 117] width 12 height 16
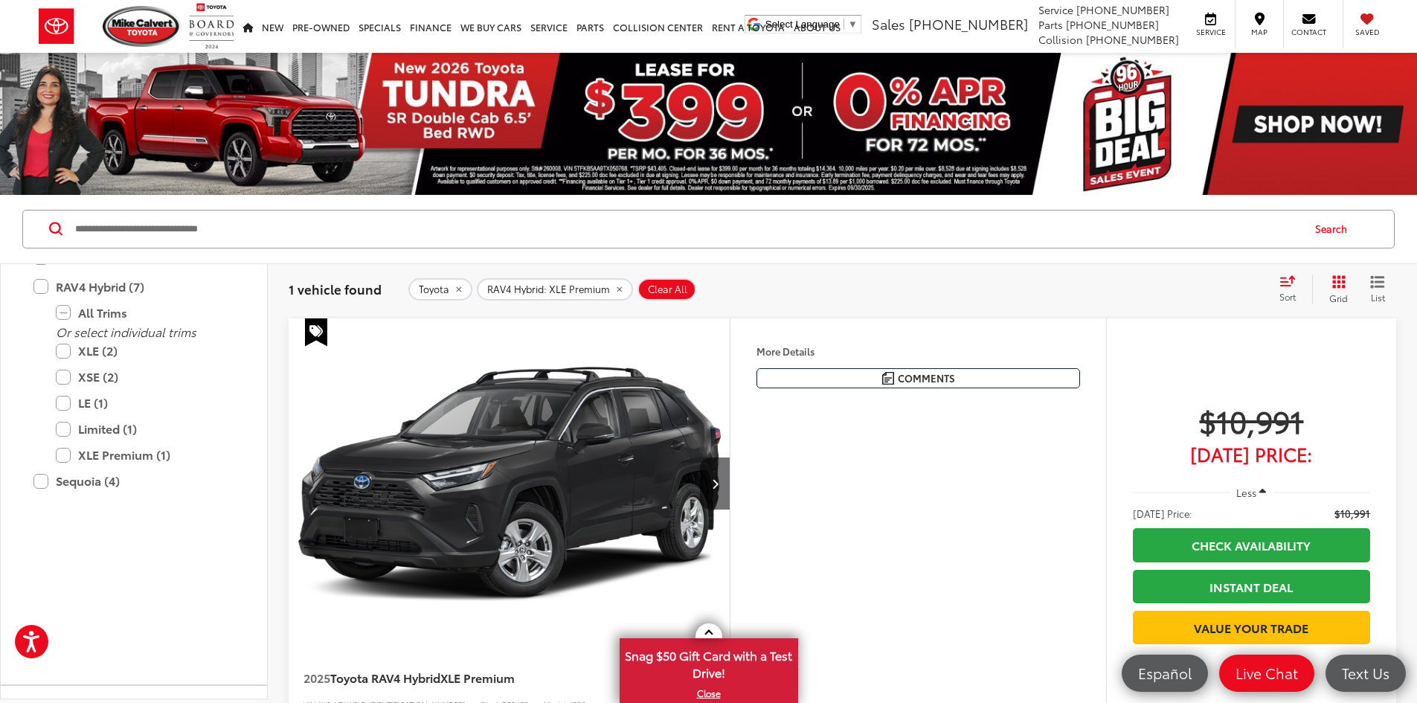
click at [0, 0] on button "More..." at bounding box center [0, 0] width 0 height 0
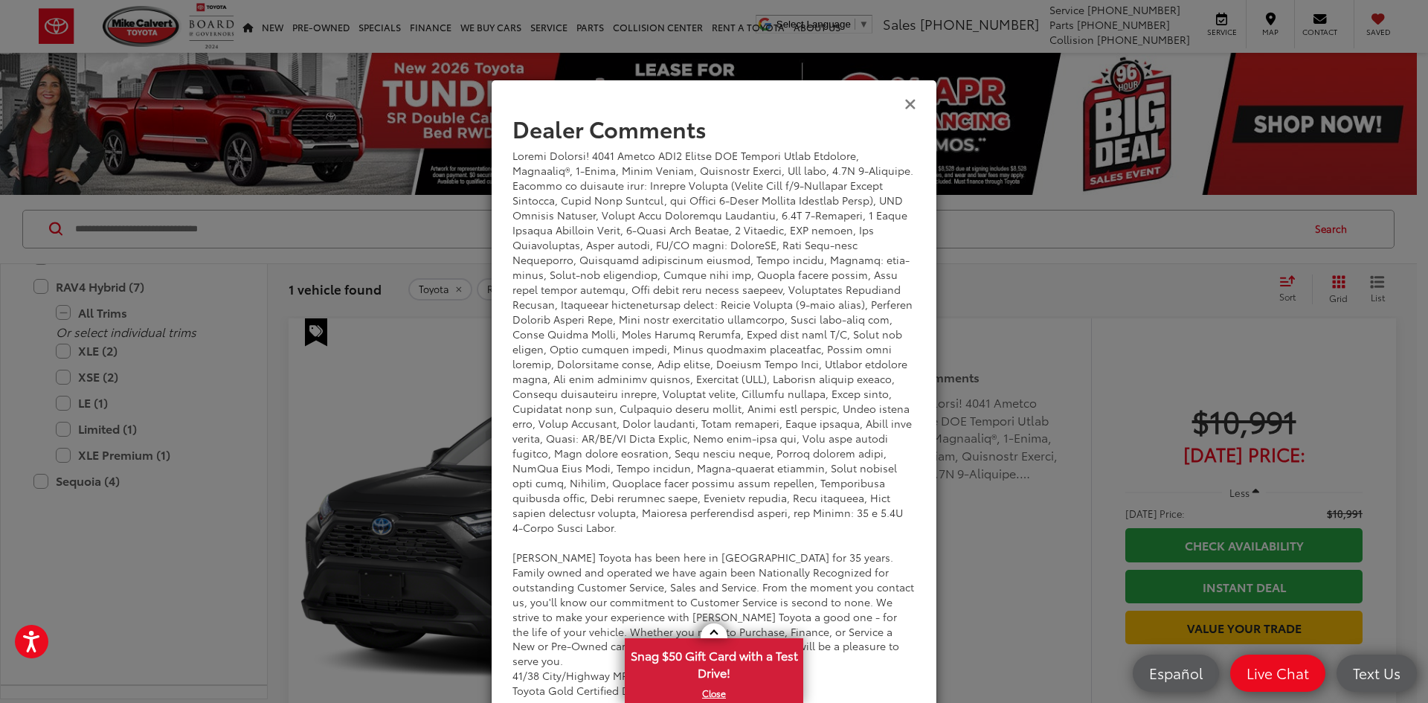
click at [905, 109] on icon "Close" at bounding box center [910, 103] width 12 height 16
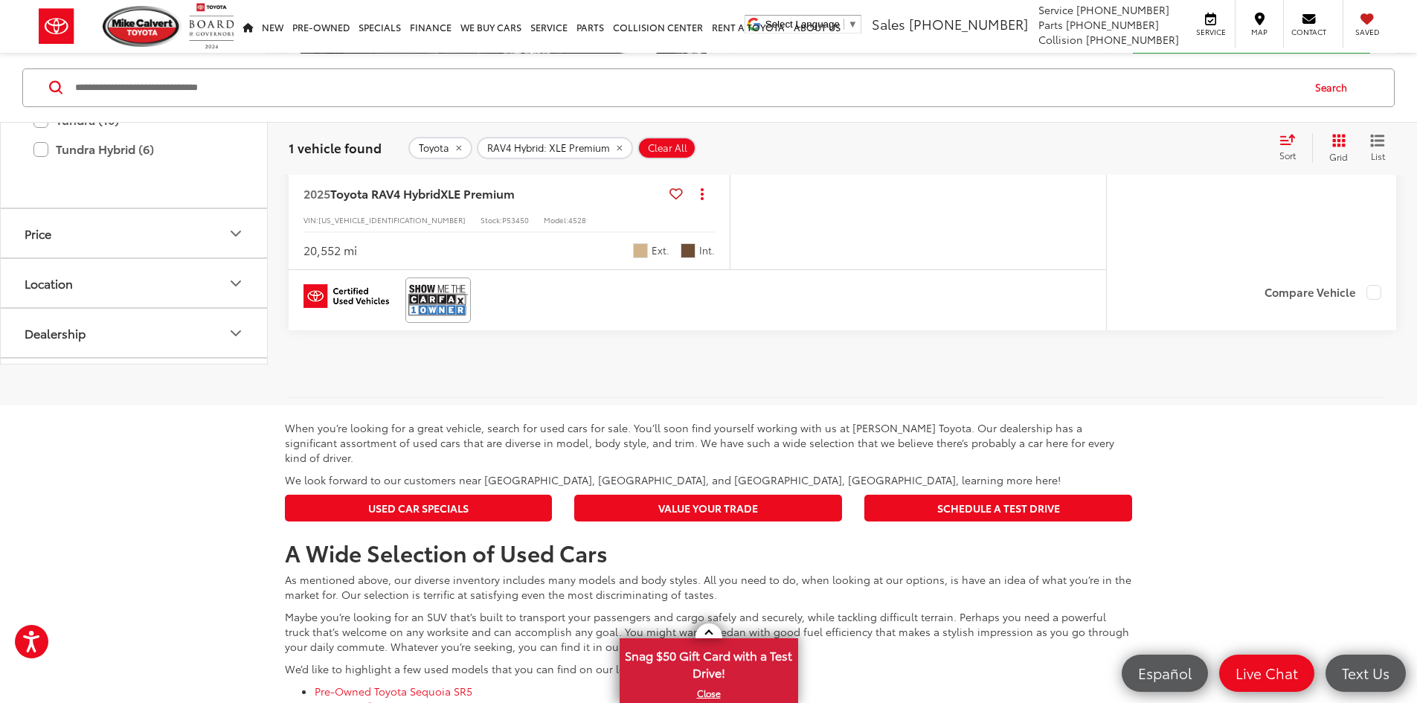
scroll to position [446, 0]
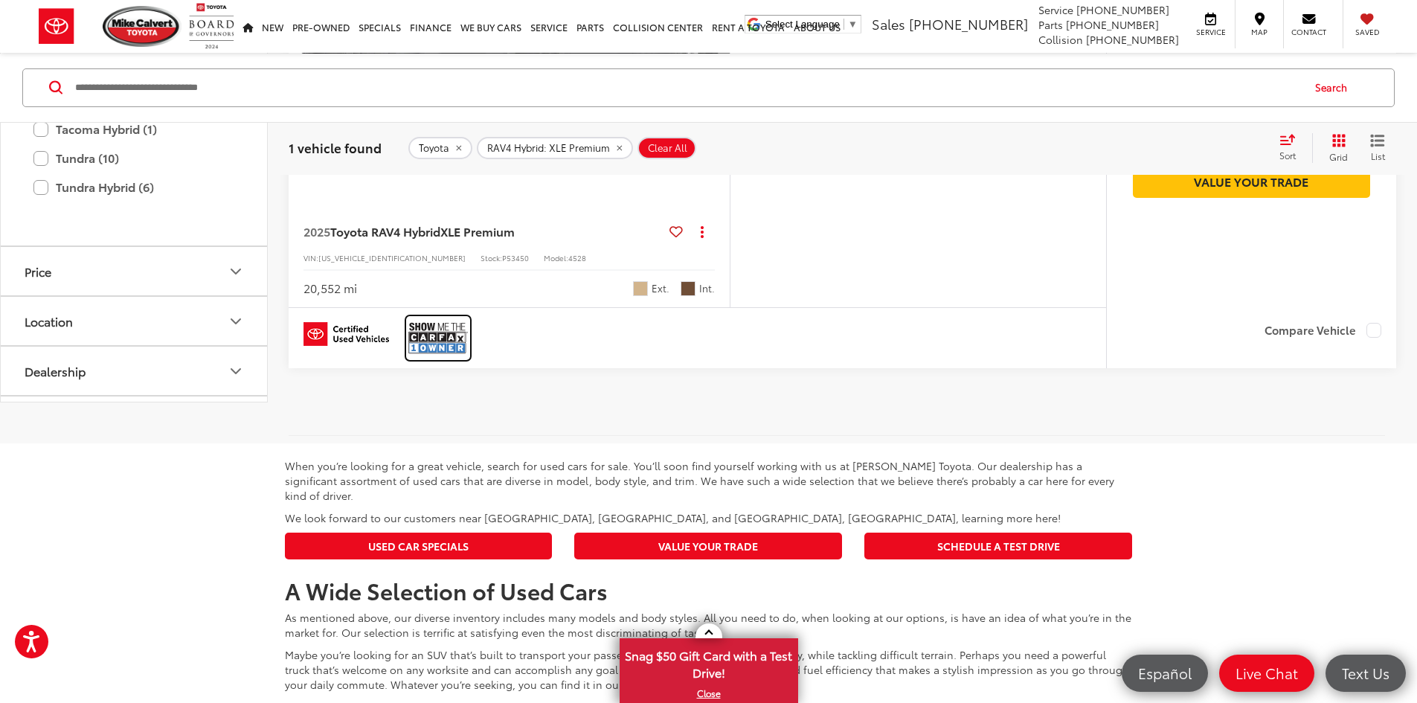
click at [438, 358] on img at bounding box center [438, 337] width 60 height 39
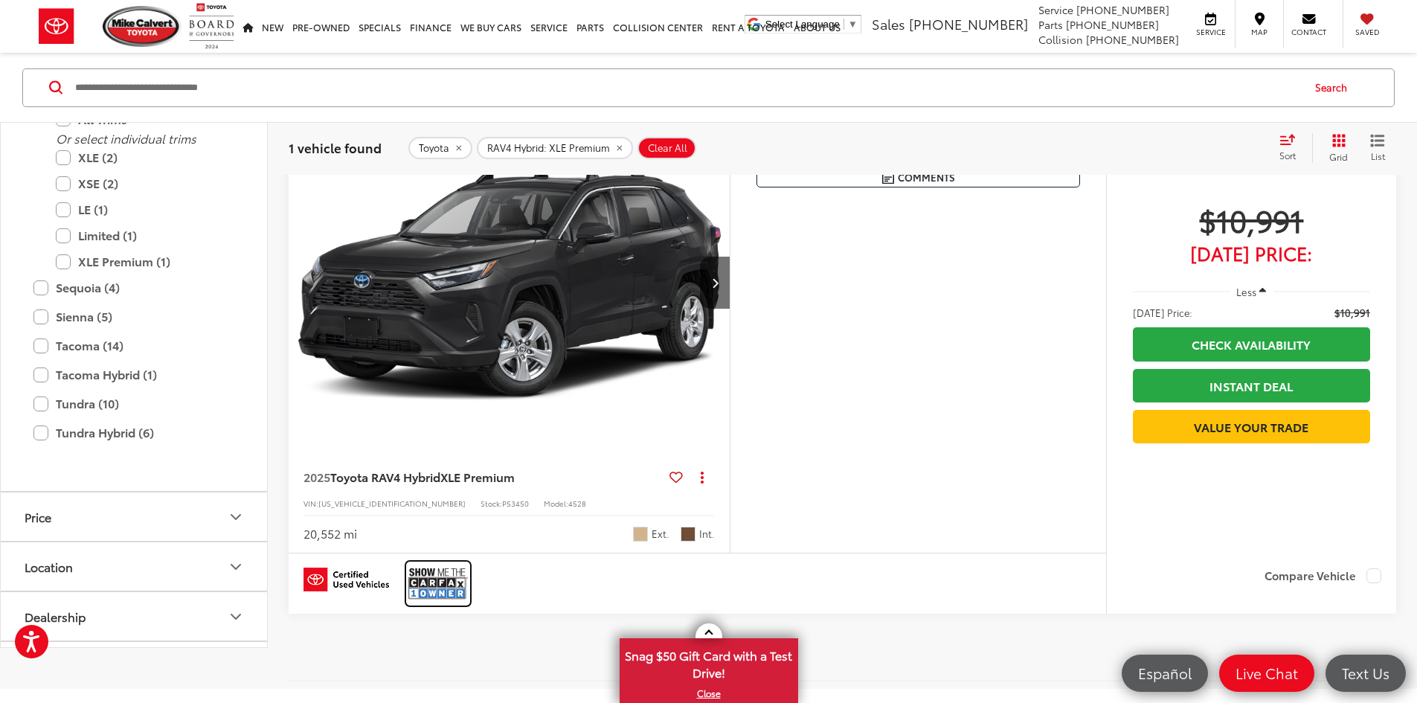
scroll to position [223, 0]
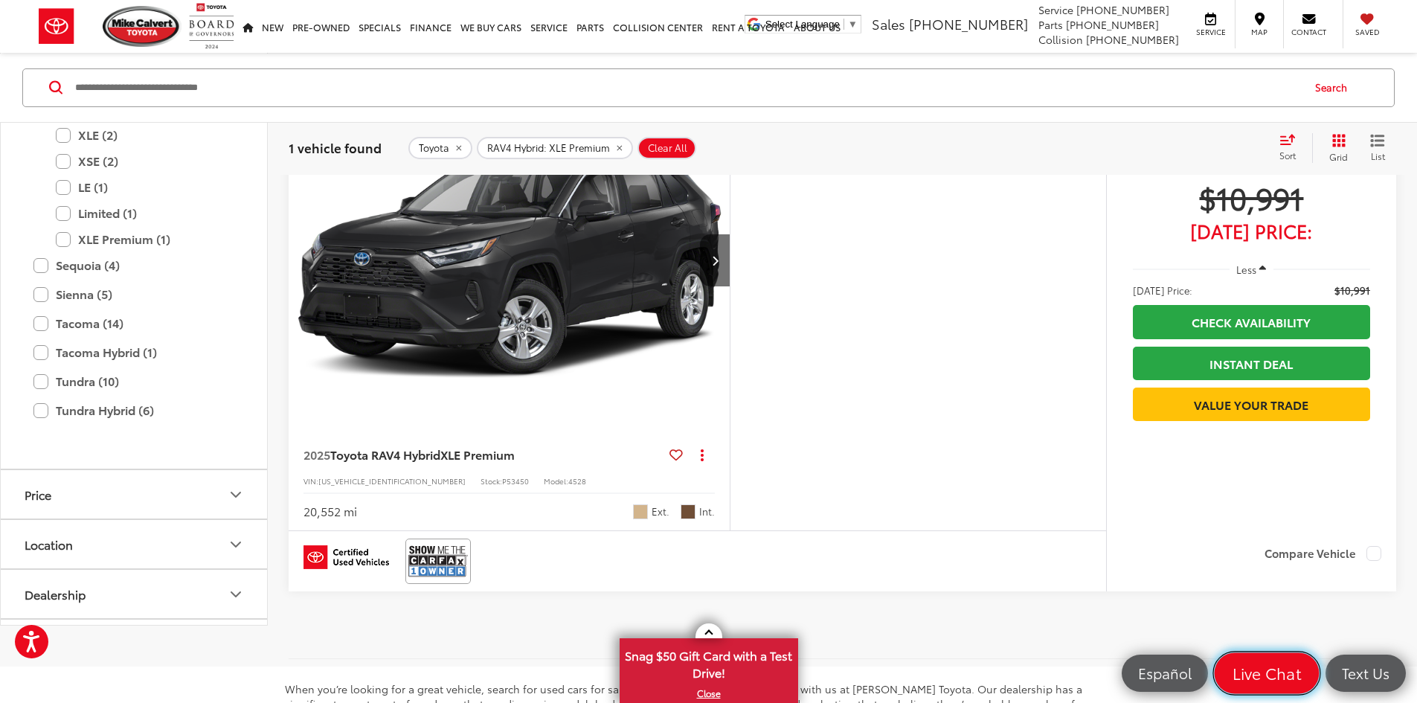
click at [1253, 672] on span "Live Chat" at bounding box center [1266, 673] width 85 height 21
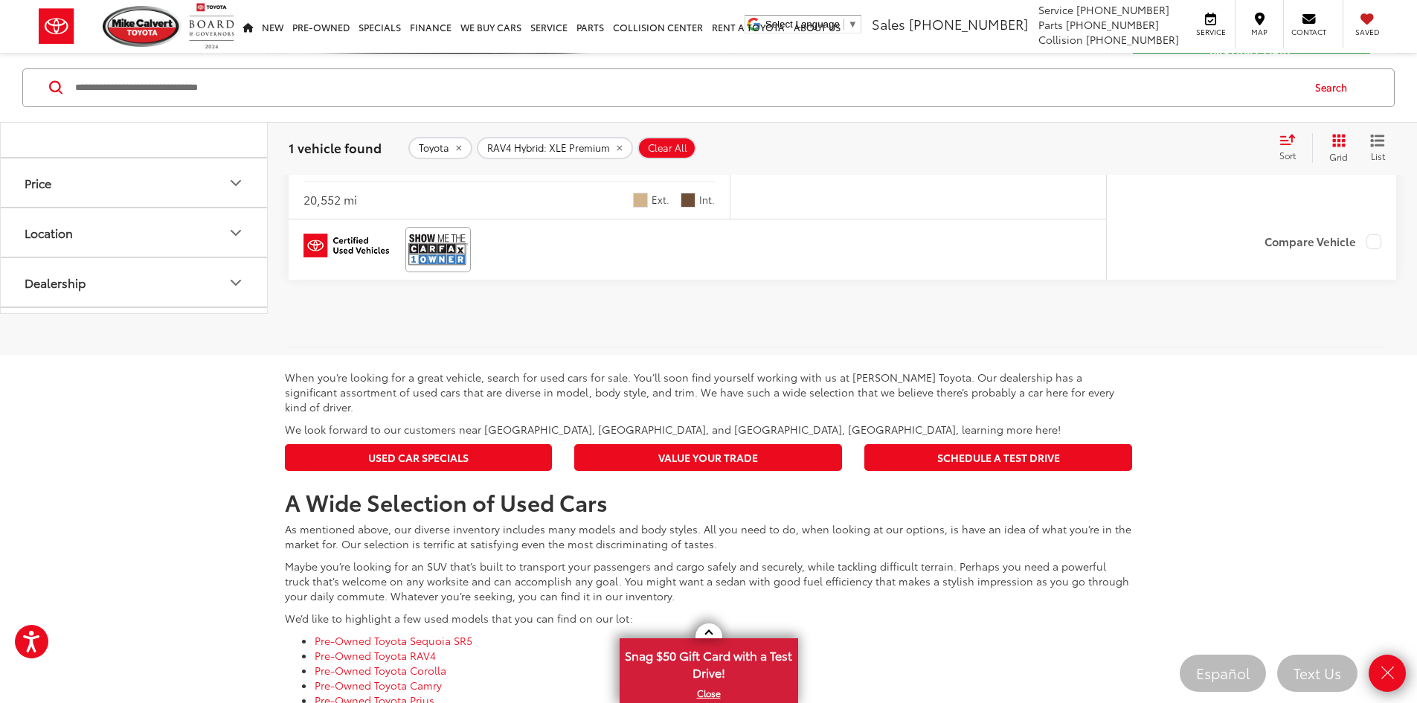
scroll to position [669, 0]
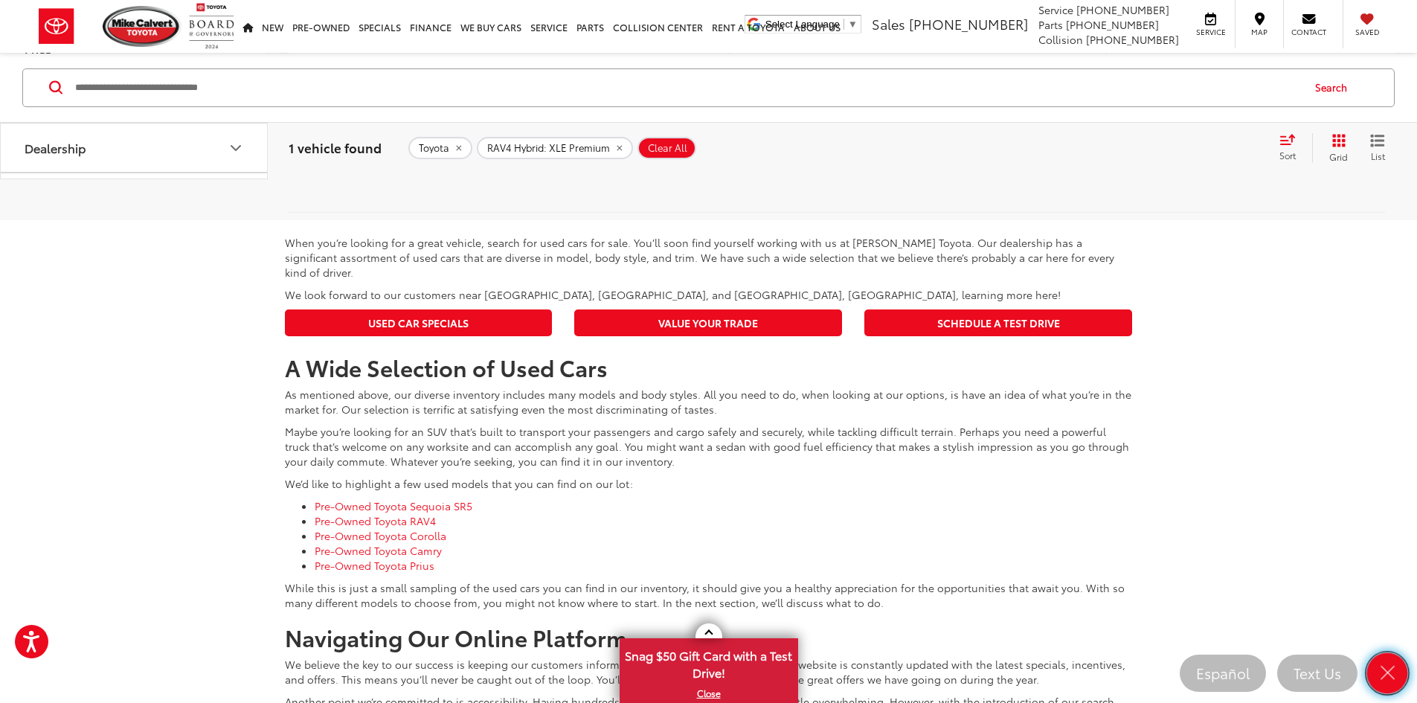
click at [1383, 666] on icon "Close" at bounding box center [1387, 673] width 21 height 21
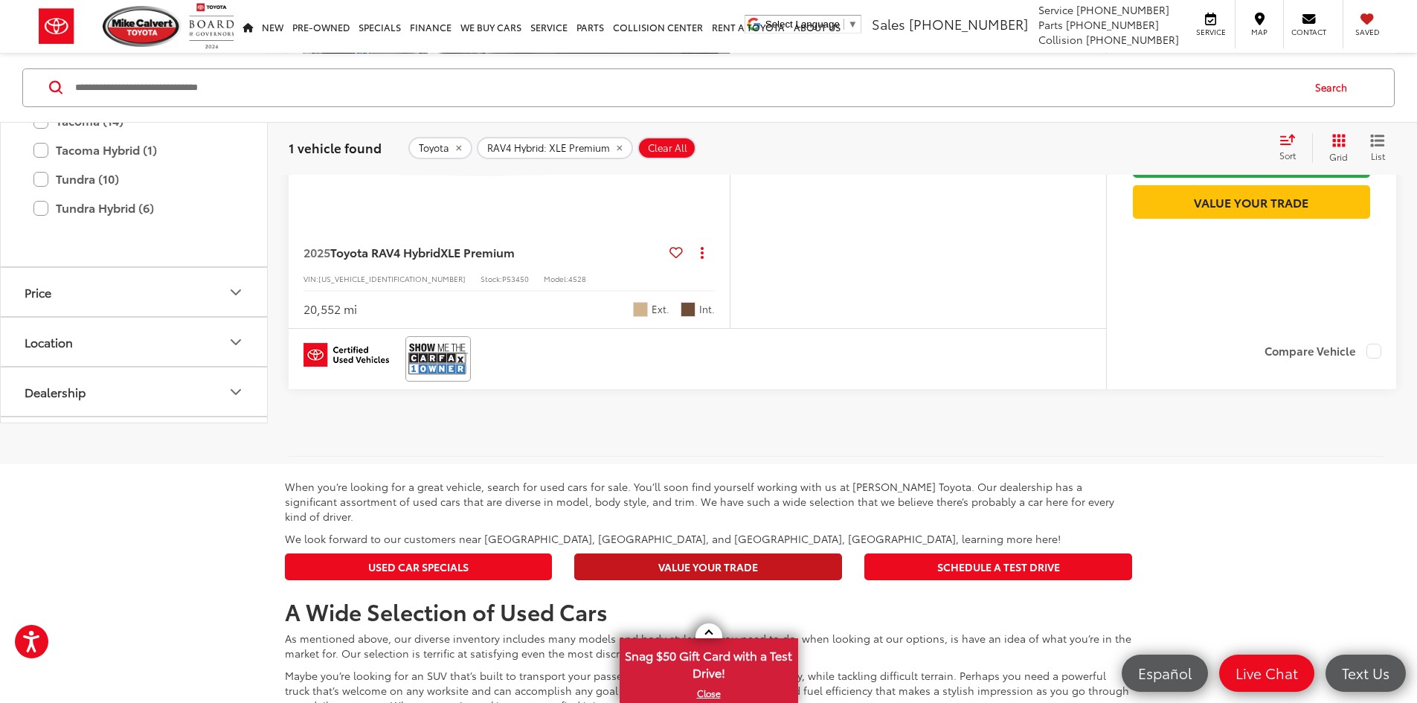
scroll to position [446, 0]
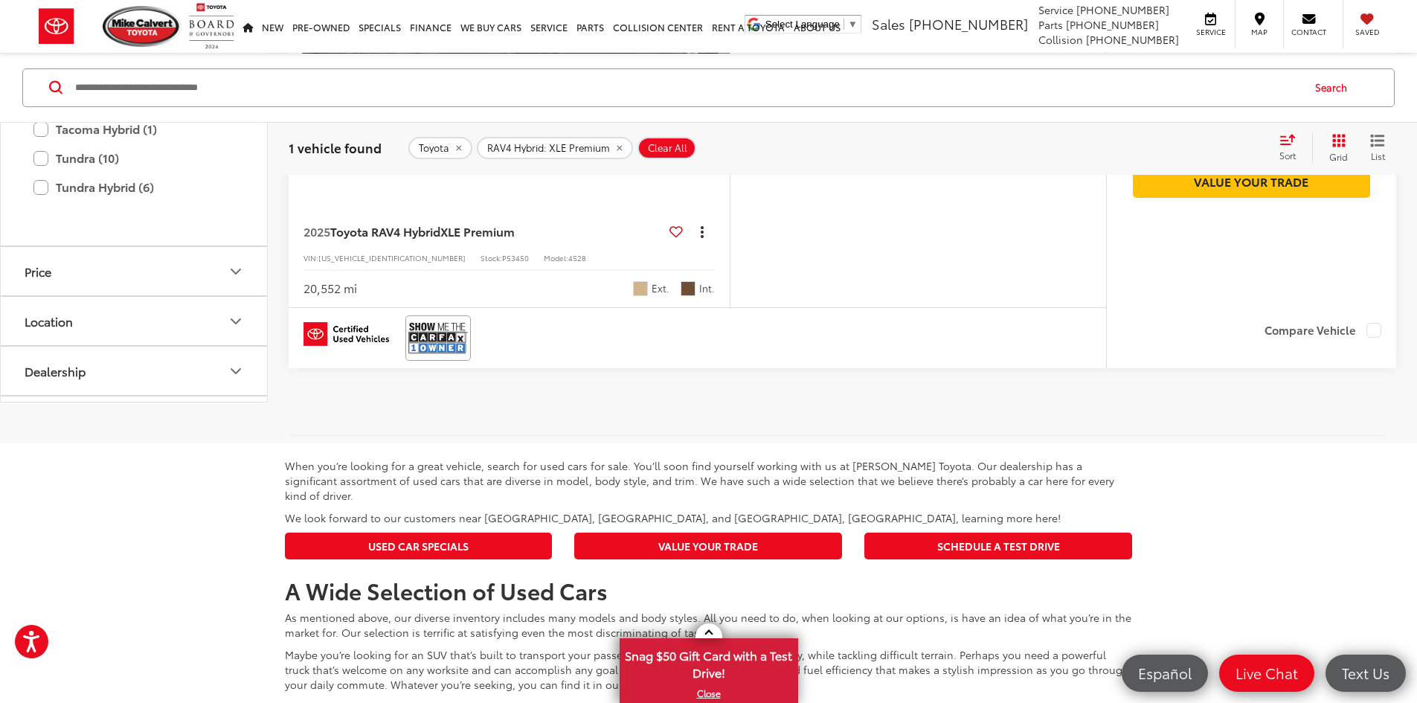
click at [704, 237] on icon "dropdown dots" at bounding box center [702, 235] width 3 height 3
click at [704, 367] on span "View Details" at bounding box center [671, 359] width 63 height 15
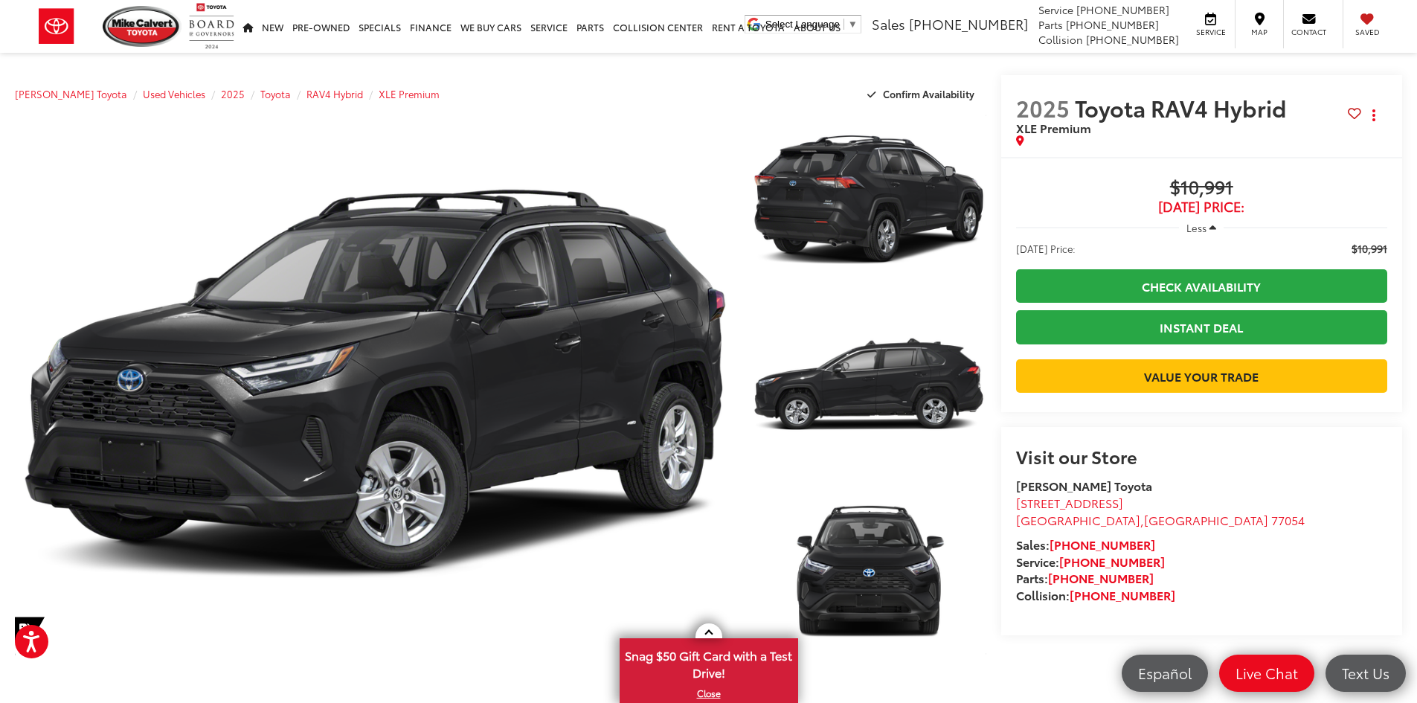
click at [1131, 352] on capital-one-entry-button at bounding box center [1201, 352] width 371 height 0
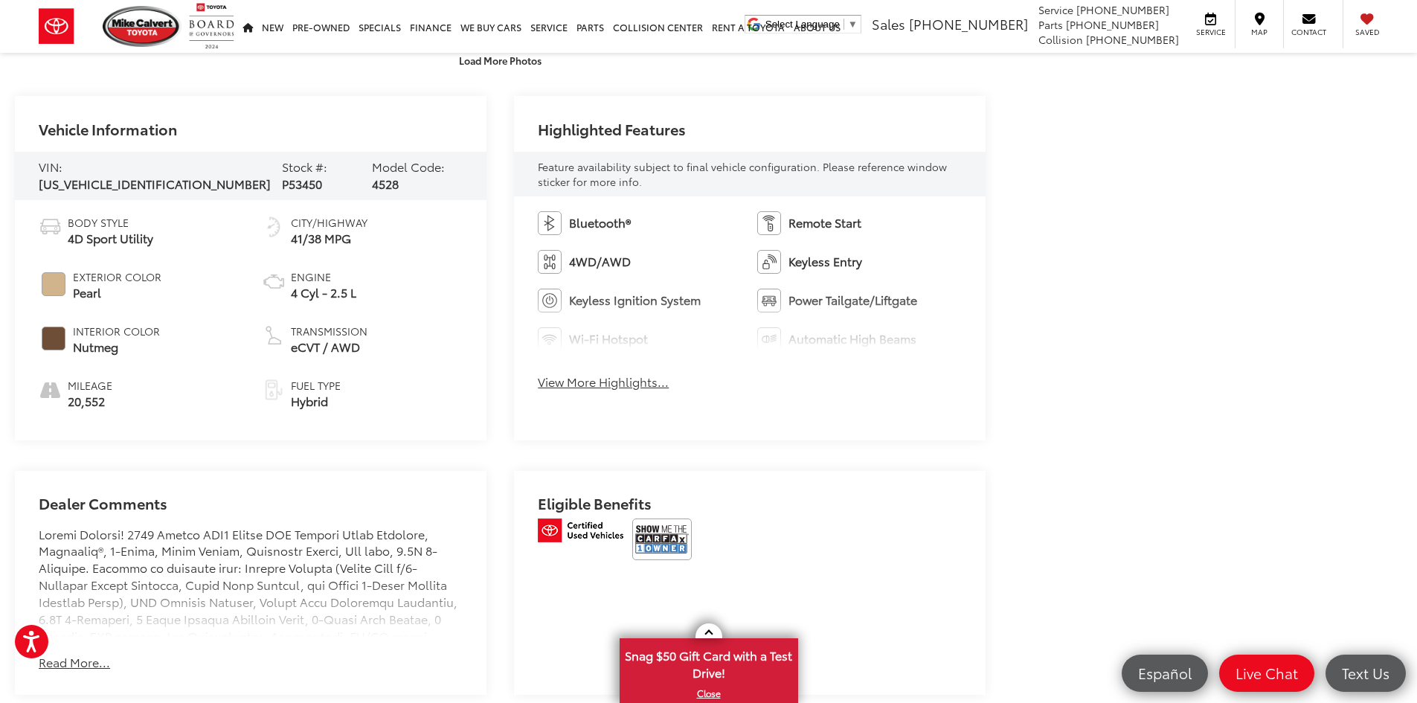
scroll to position [669, 0]
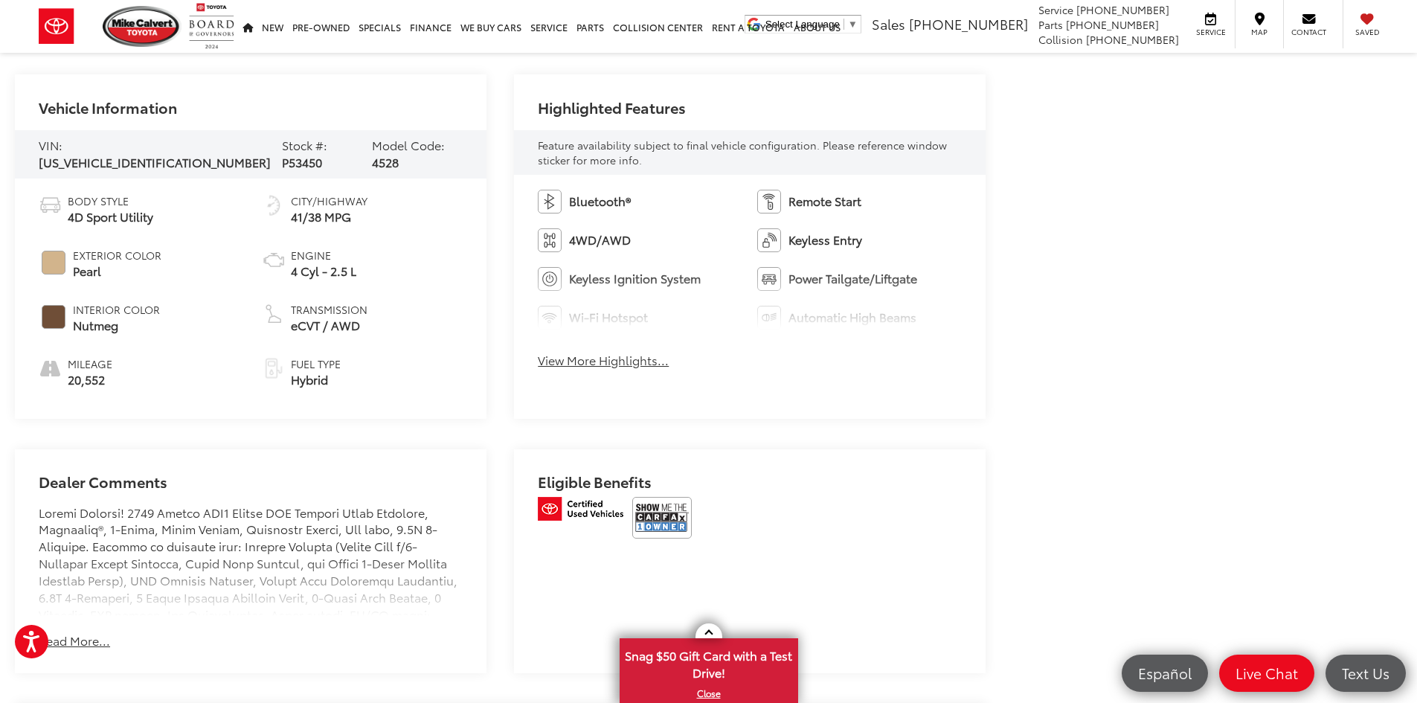
click at [574, 361] on button "View More Highlights..." at bounding box center [603, 360] width 131 height 17
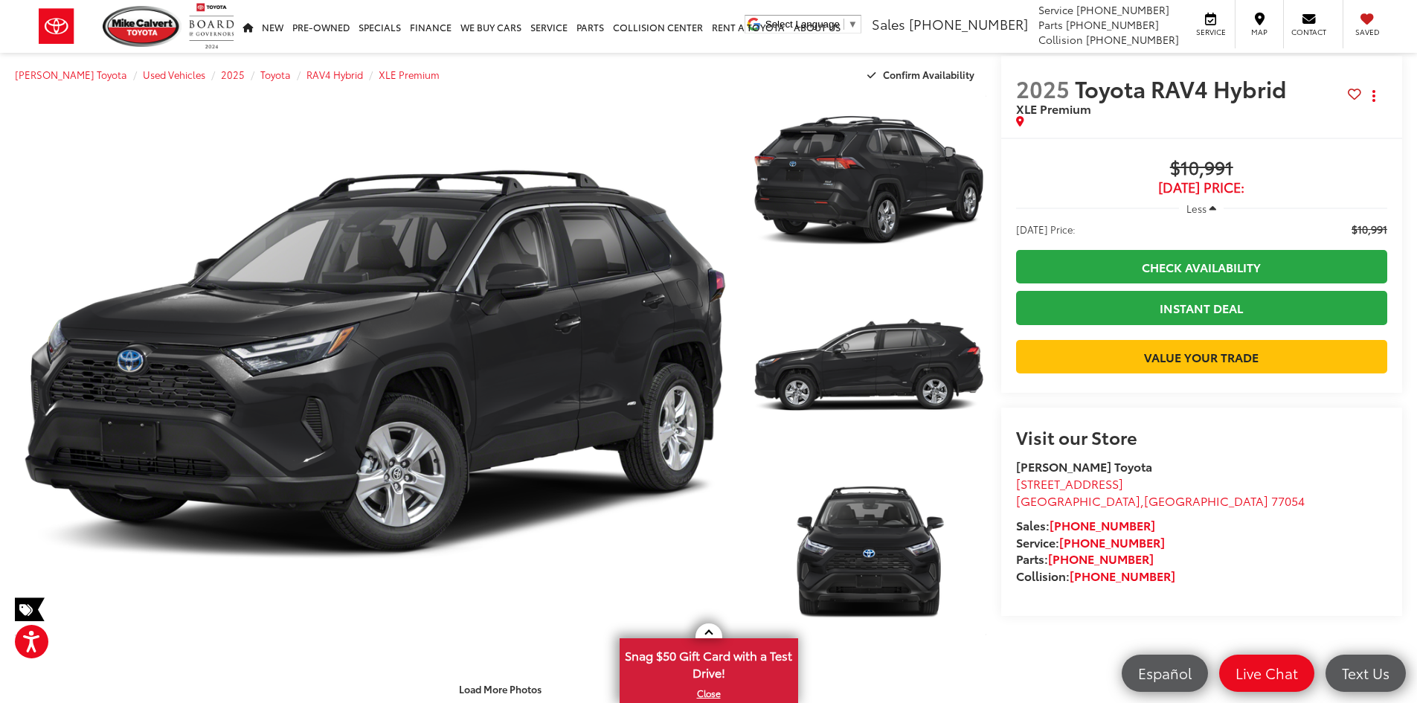
scroll to position [0, 0]
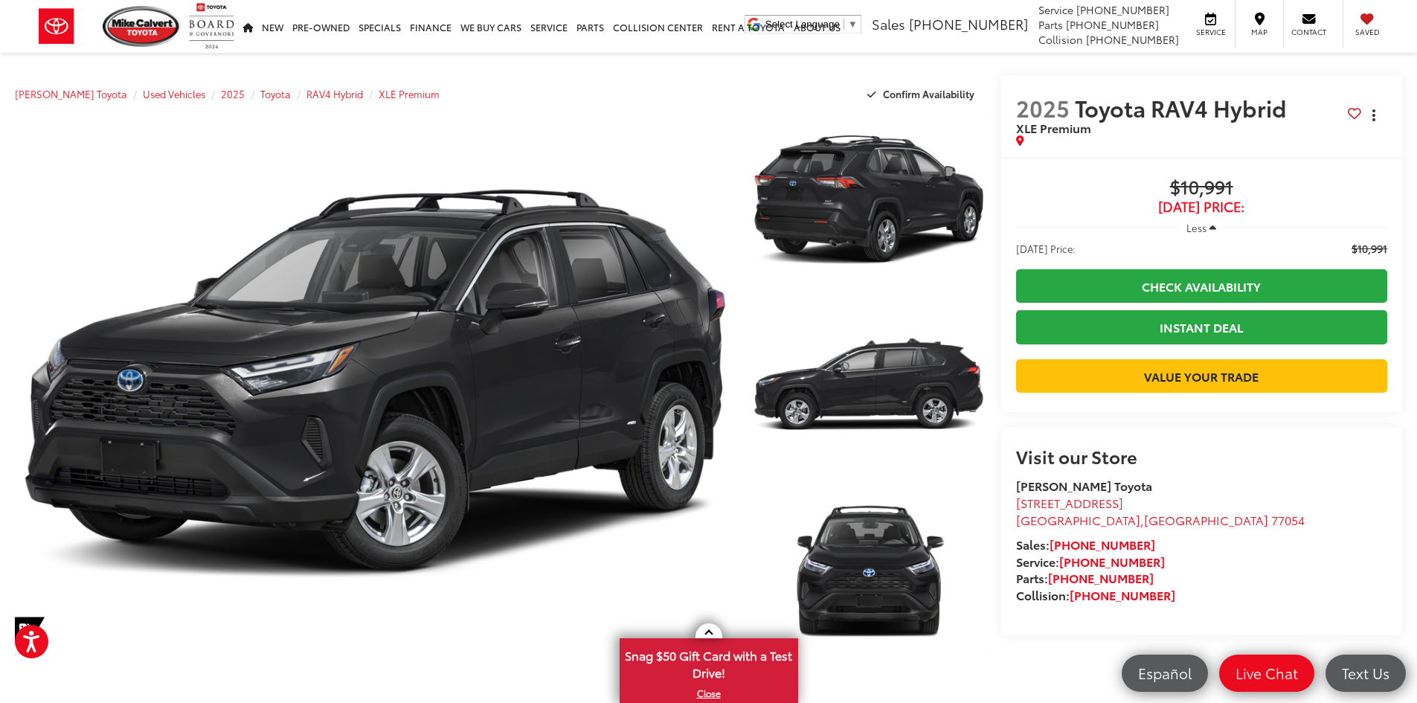
click at [1376, 113] on button "Actions" at bounding box center [1374, 115] width 26 height 26
click at [1299, 152] on button "Copy Link" at bounding box center [1333, 147] width 108 height 31
click at [1179, 155] on div "2025 Toyota RAV4 Hybrid XLE Premium Copied! Share Print" at bounding box center [1202, 116] width 402 height 82
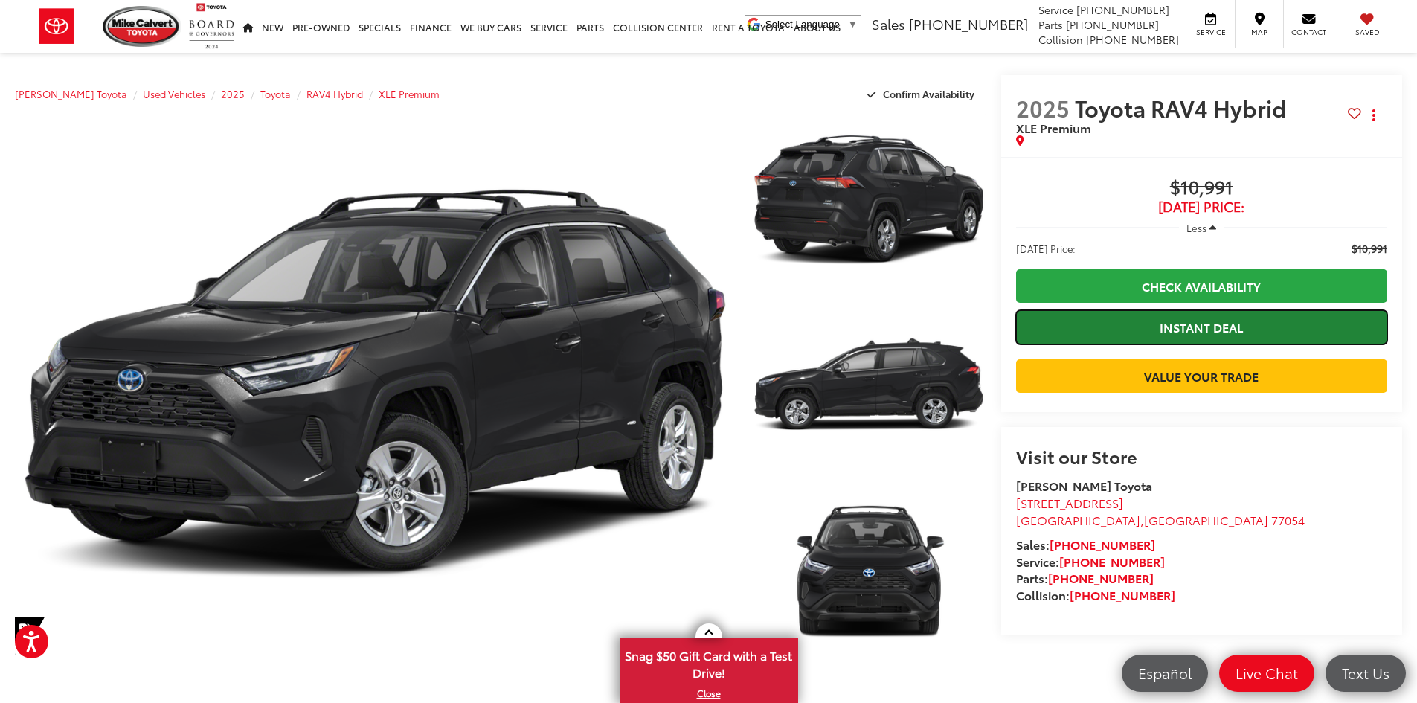
click at [1215, 319] on link "Instant Deal" at bounding box center [1201, 326] width 371 height 33
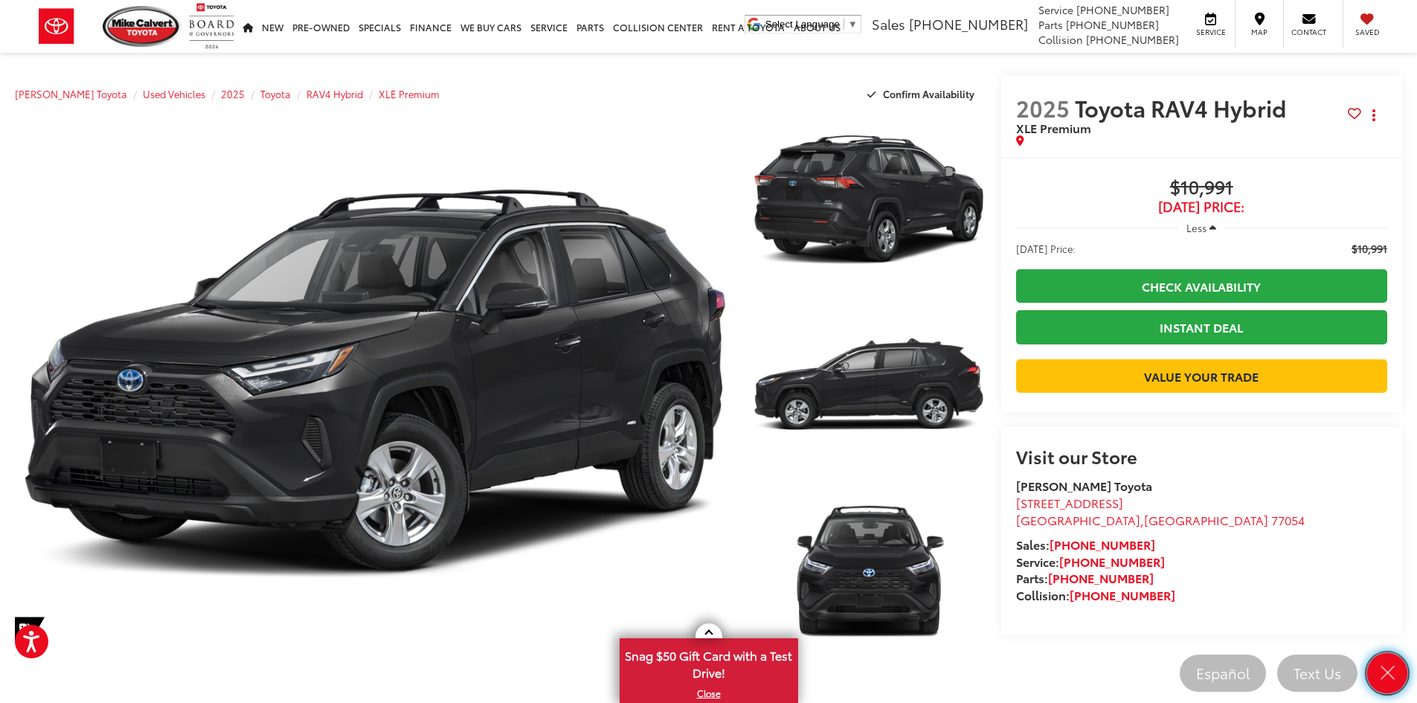
click at [1398, 669] on link "Close" at bounding box center [1387, 673] width 41 height 41
click at [1357, 669] on link "Text Us" at bounding box center [1317, 673] width 80 height 37
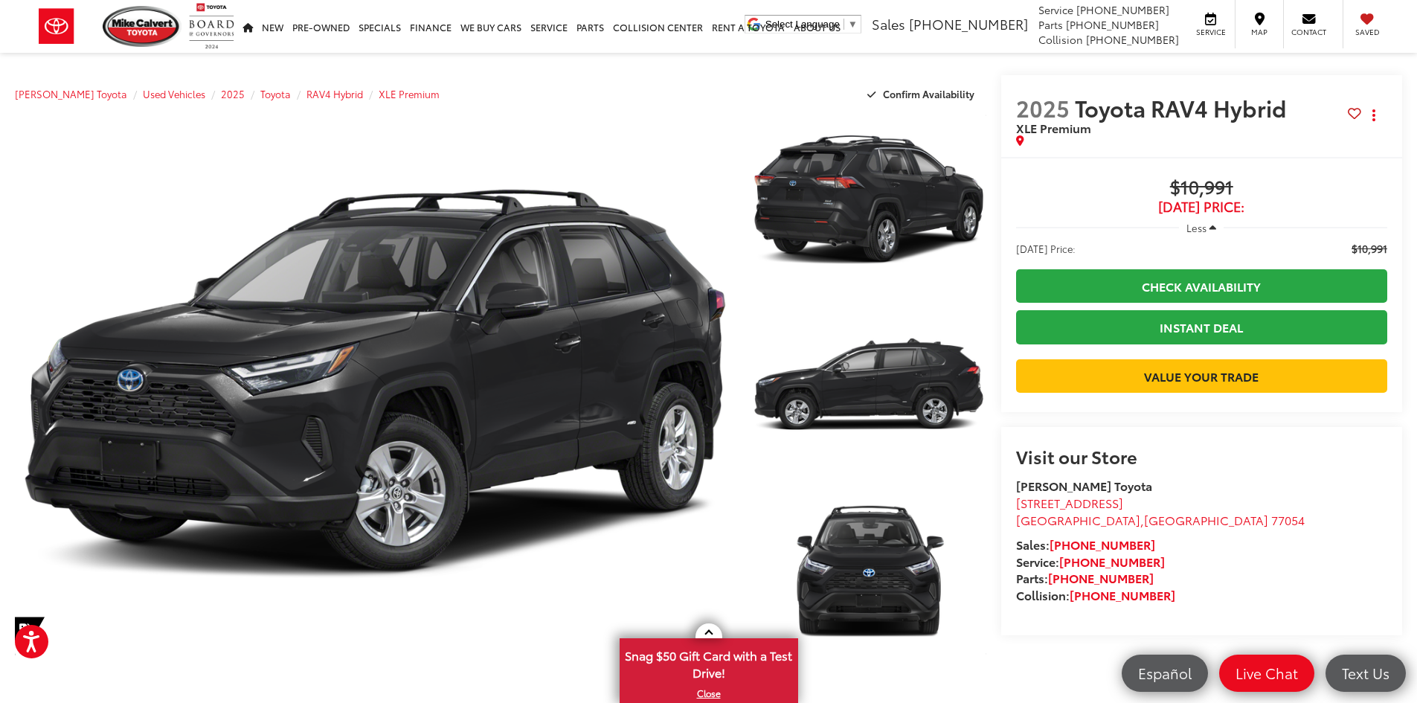
click at [1211, 225] on icon "button" at bounding box center [1212, 227] width 7 height 11
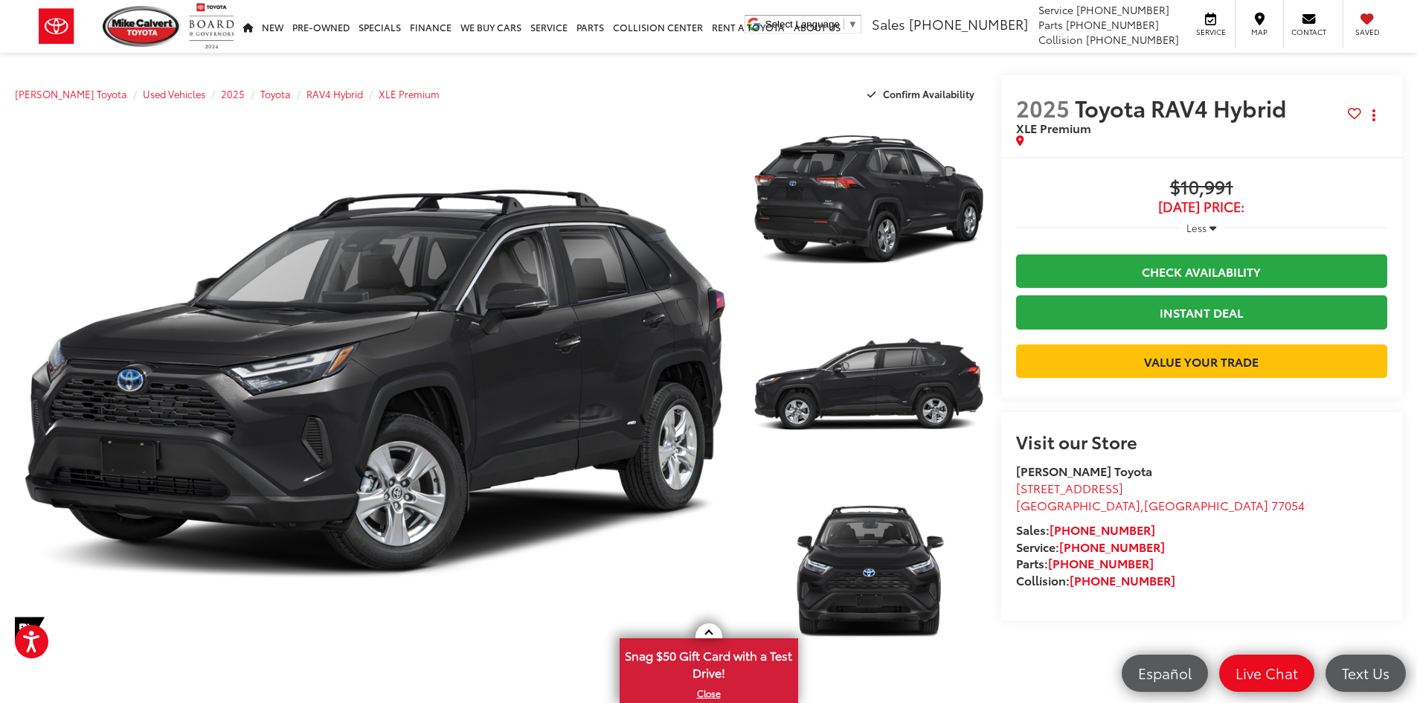
click at [1211, 225] on icon "button" at bounding box center [1212, 227] width 7 height 11
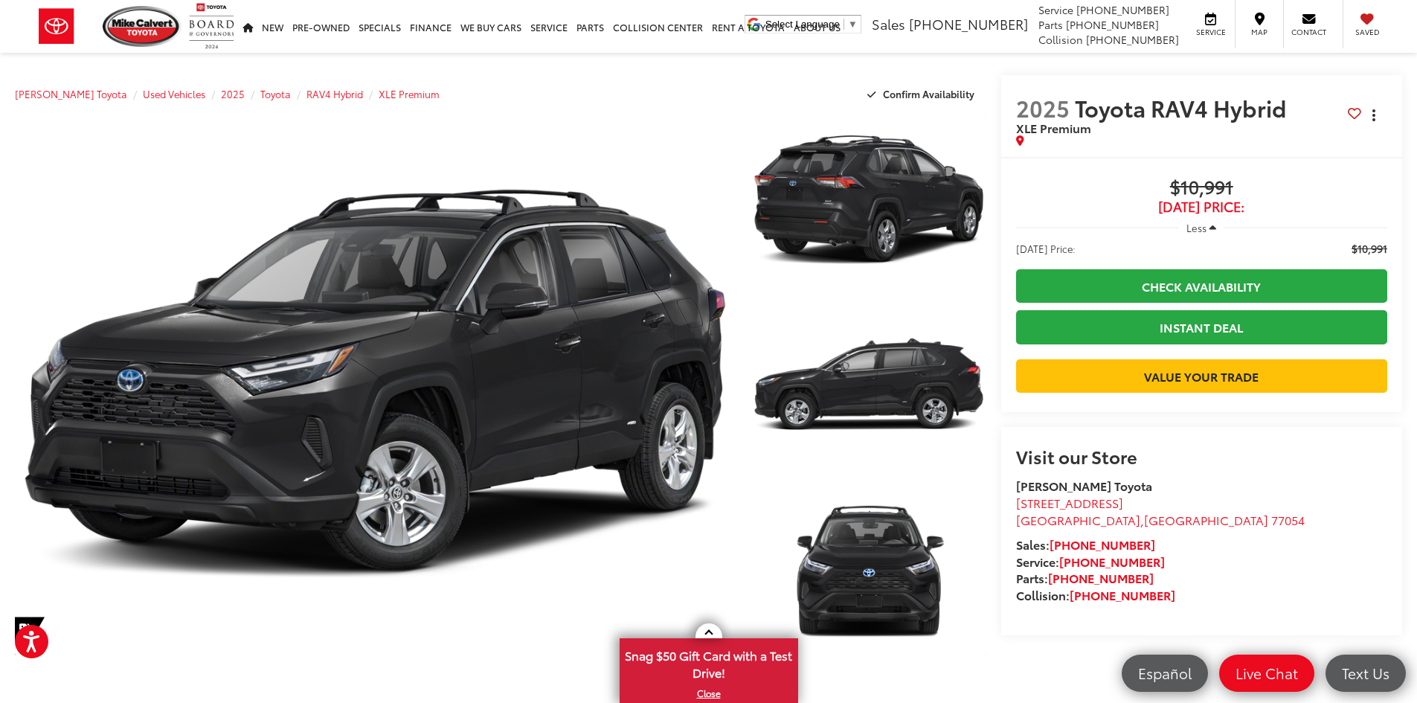
click at [1379, 112] on button "Actions" at bounding box center [1374, 115] width 26 height 26
click at [1232, 159] on div "Buy $10,991 Today's Price: Less Today's Price: $10,991 Check Availability Insta…" at bounding box center [1202, 284] width 402 height 255
click at [710, 692] on link "X" at bounding box center [709, 693] width 176 height 16
